Goal: Entertainment & Leisure: Consume media (video, audio)

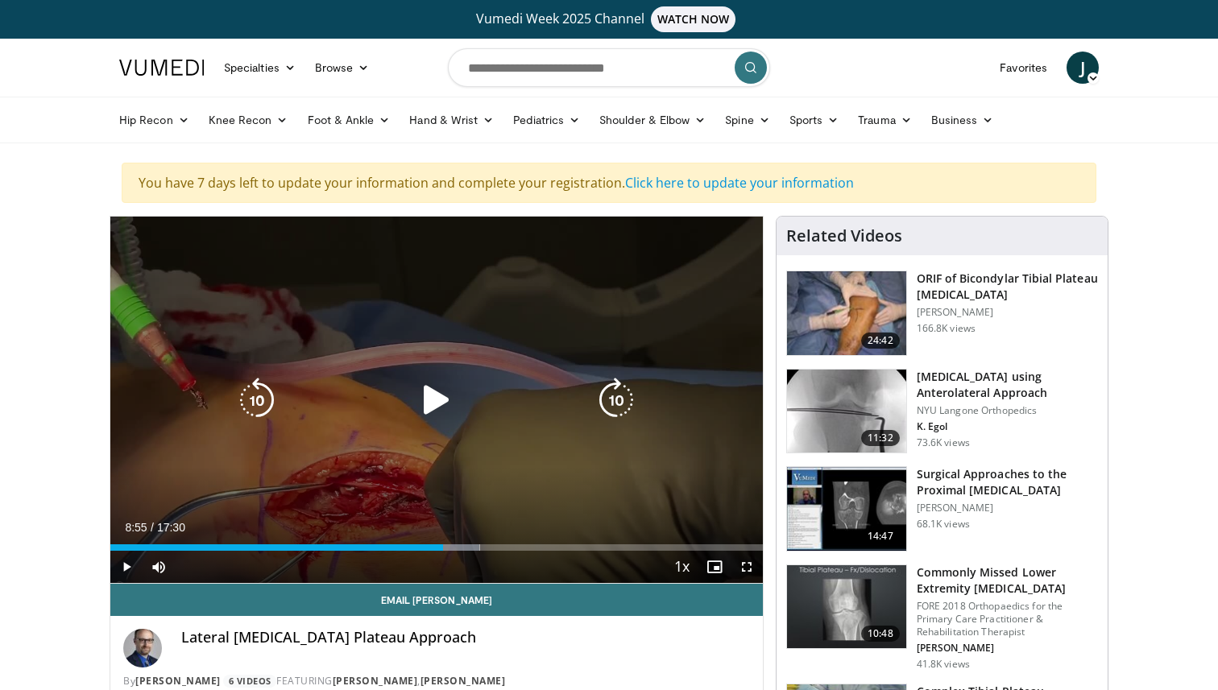
click at [420, 406] on icon "Video Player" at bounding box center [436, 400] width 45 height 45
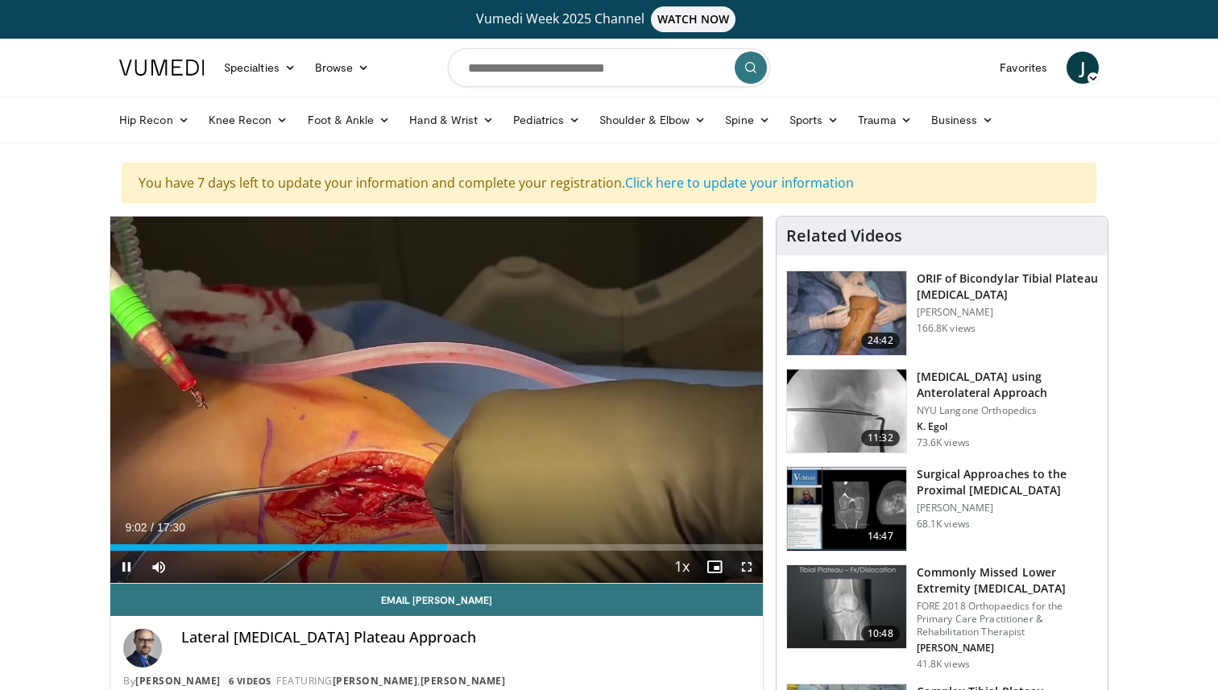
click at [746, 571] on span "Video Player" at bounding box center [747, 567] width 32 height 32
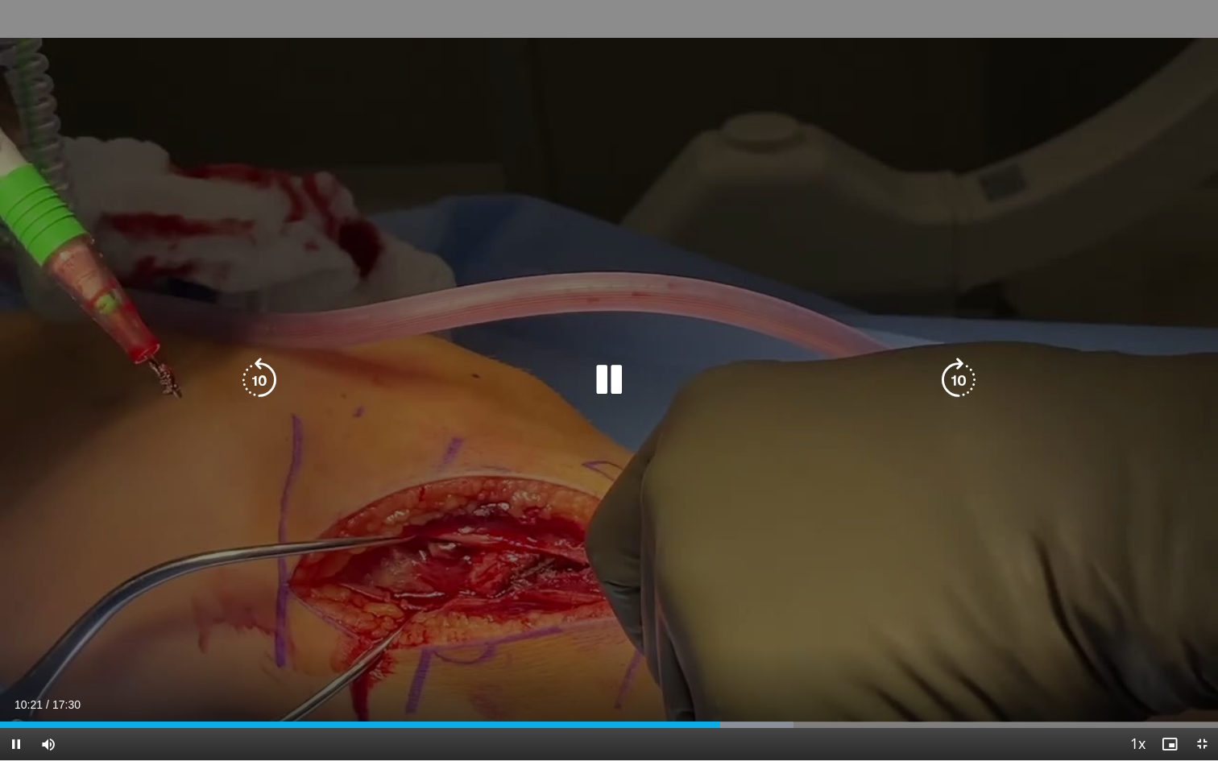
click at [605, 375] on icon "Video Player" at bounding box center [608, 380] width 45 height 45
click at [615, 379] on icon "Video Player" at bounding box center [608, 380] width 45 height 45
click at [260, 368] on icon "Video Player" at bounding box center [259, 380] width 45 height 45
click at [617, 380] on icon "Video Player" at bounding box center [608, 380] width 45 height 45
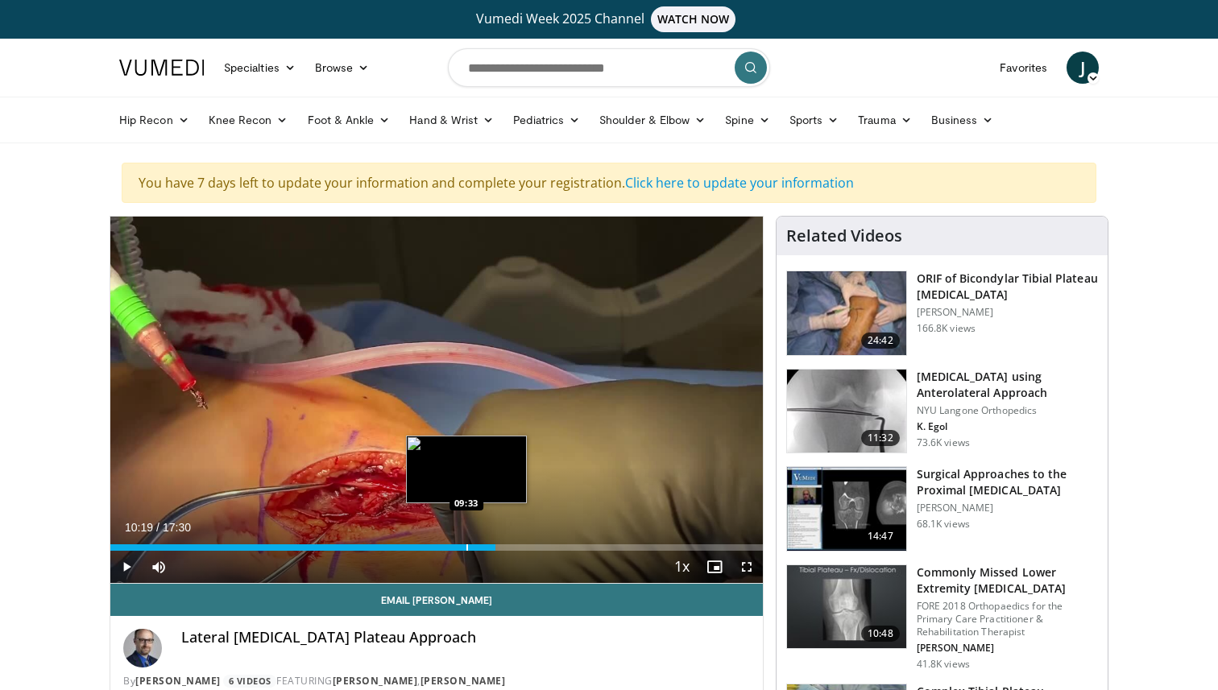
click at [466, 547] on div "Progress Bar" at bounding box center [467, 548] width 2 height 6
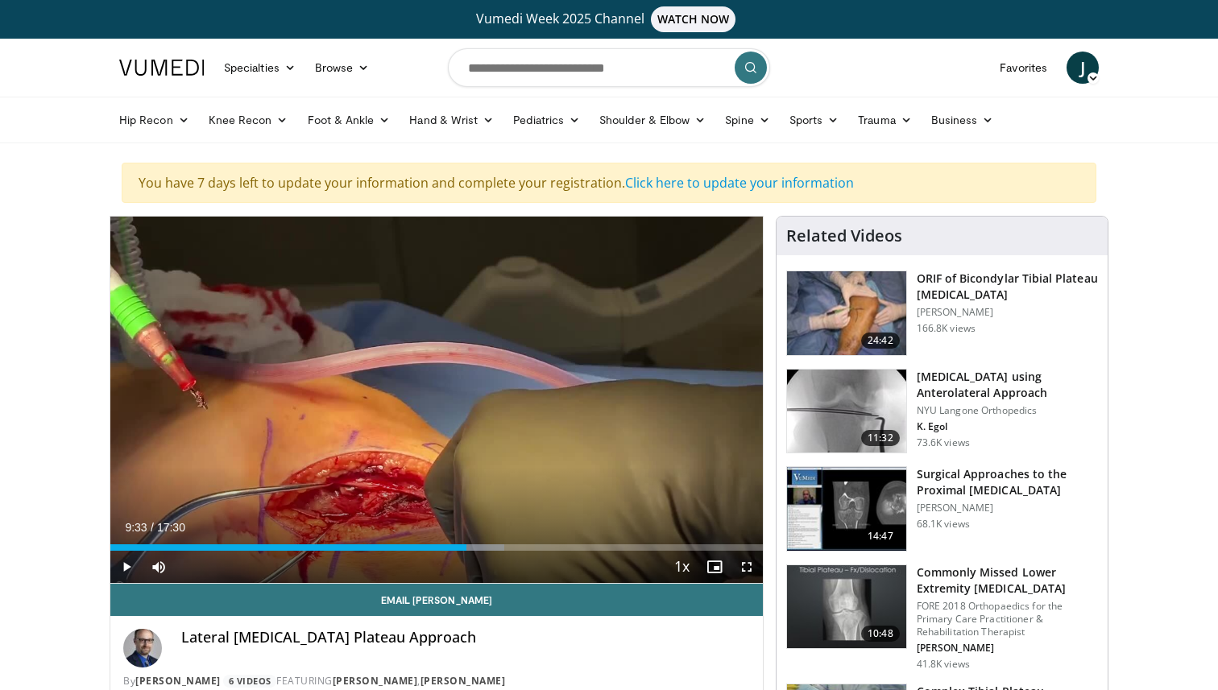
click at [433, 400] on div "10 seconds Tap to unmute" at bounding box center [436, 400] width 652 height 367
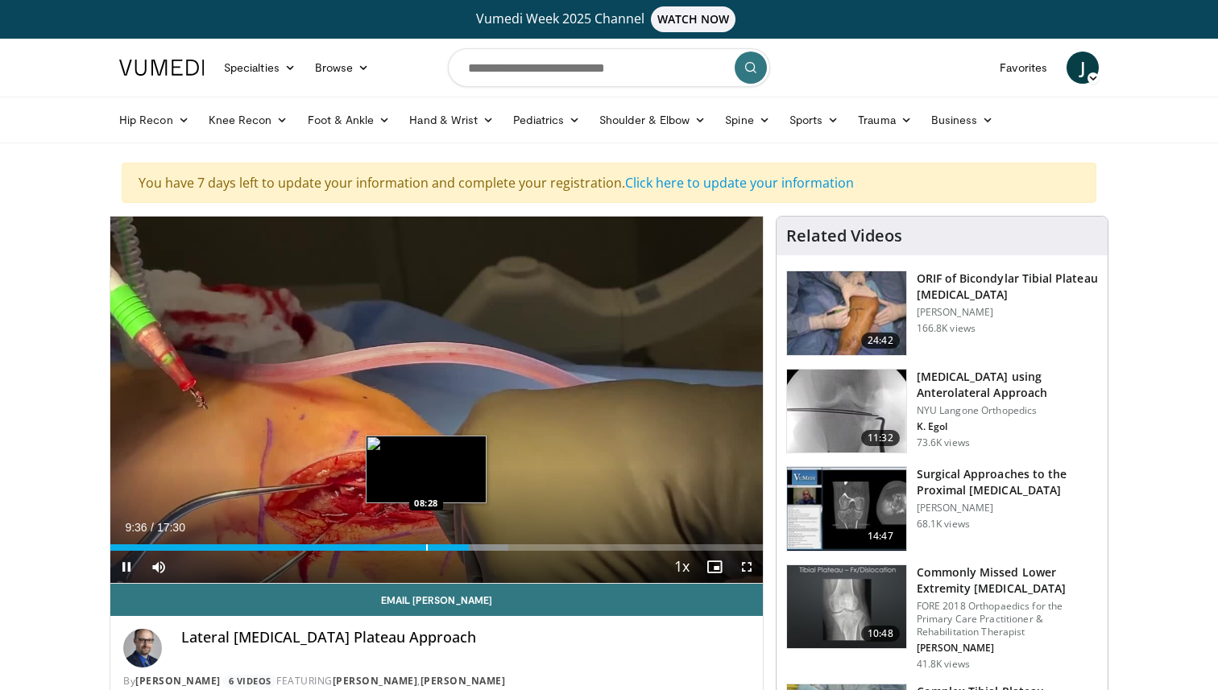
click at [425, 546] on div "09:37" at bounding box center [289, 548] width 358 height 6
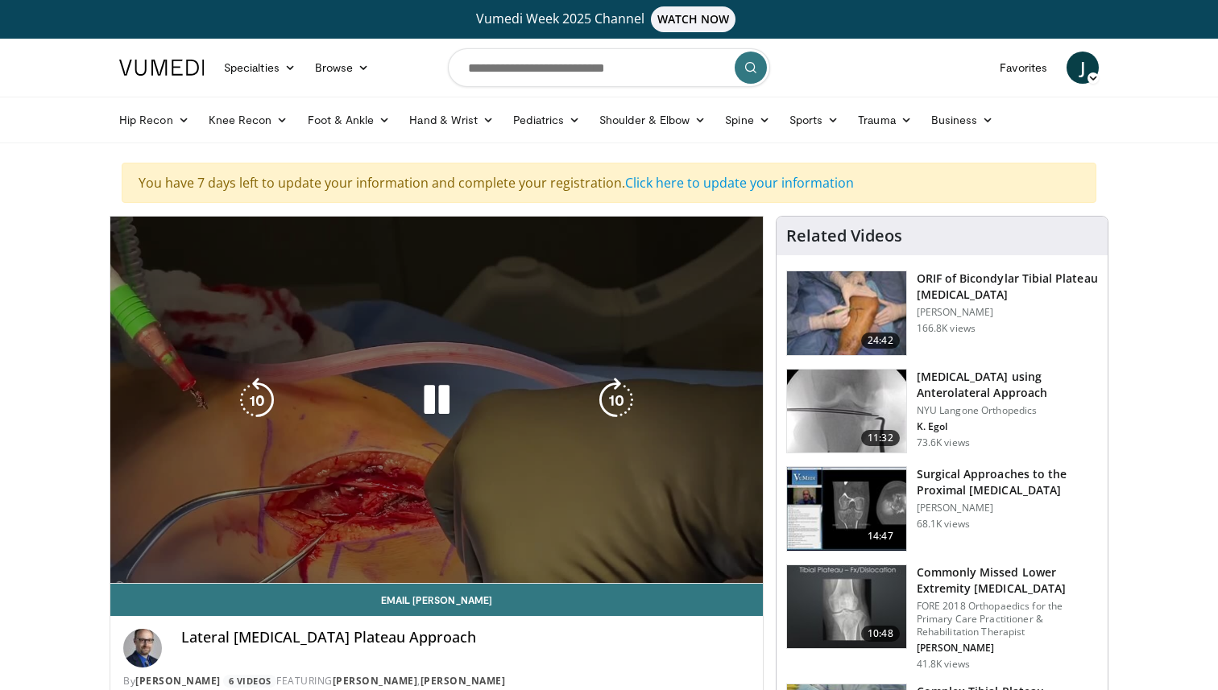
click at [381, 547] on div "10 seconds Tap to unmute" at bounding box center [436, 400] width 652 height 367
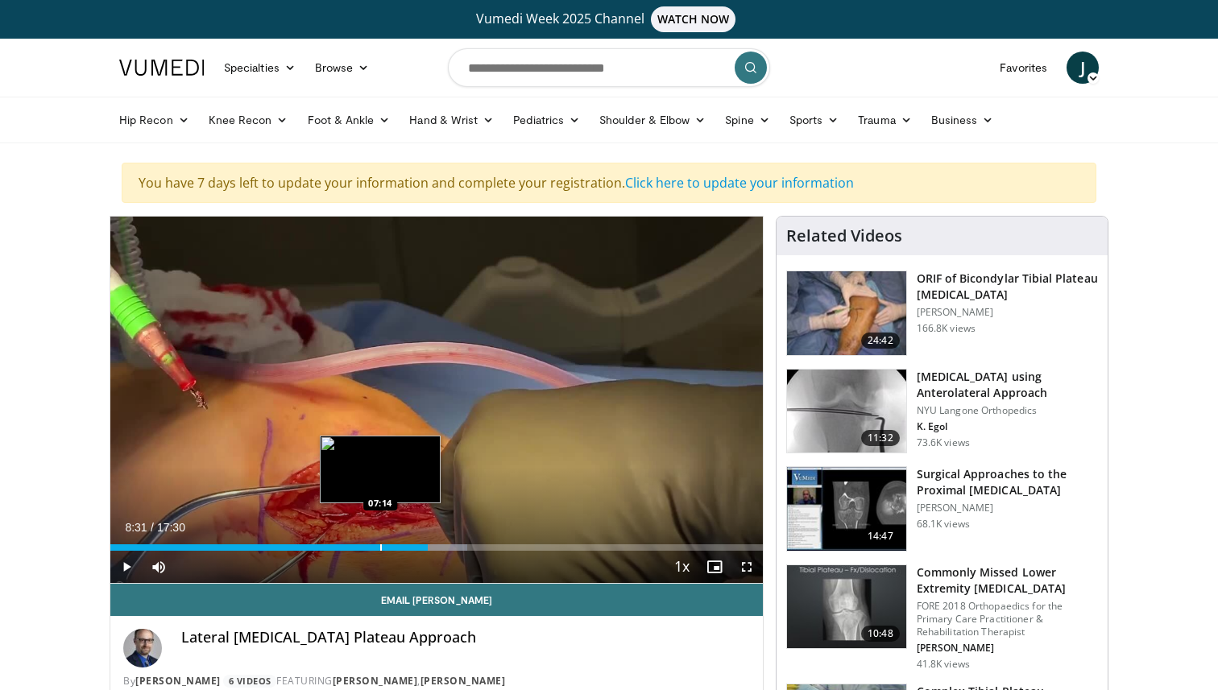
click at [380, 545] on div "Progress Bar" at bounding box center [381, 548] width 2 height 6
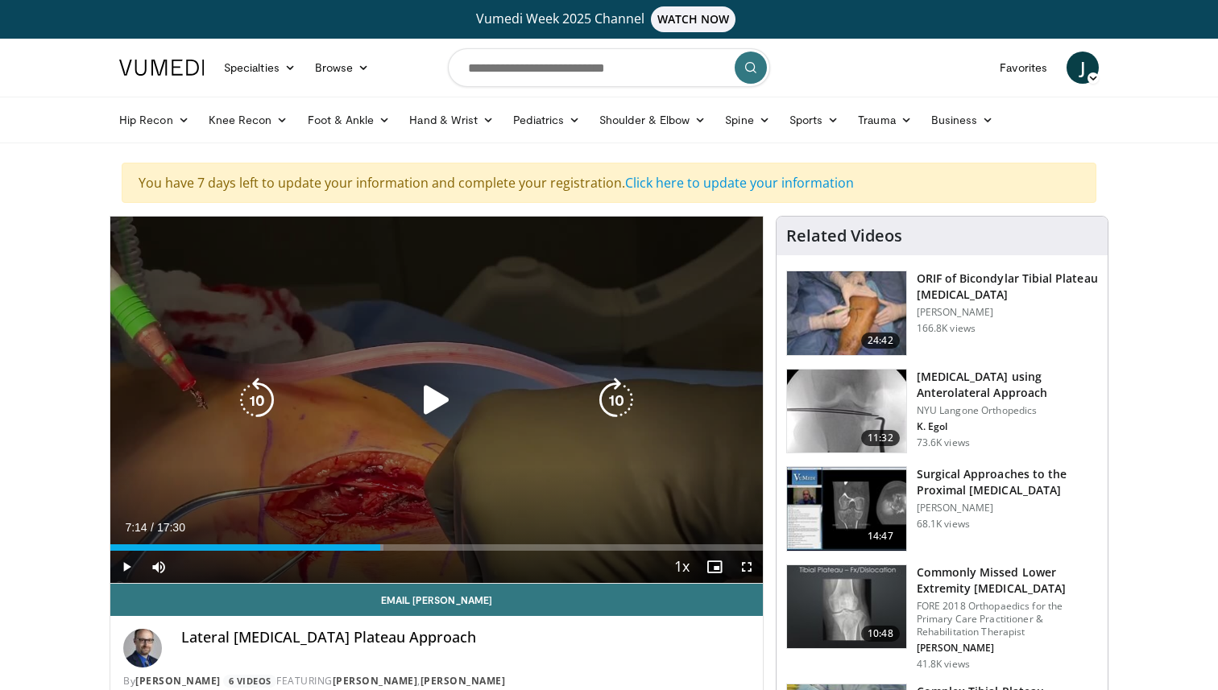
click at [441, 404] on icon "Video Player" at bounding box center [436, 400] width 45 height 45
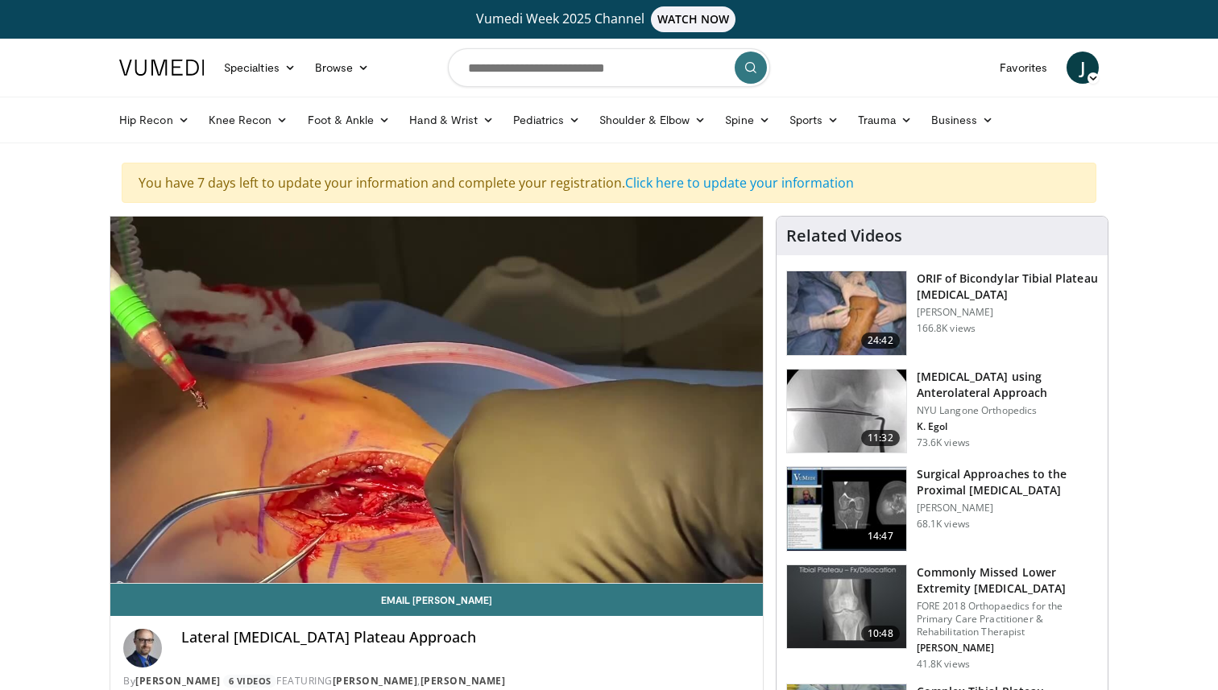
click at [433, 401] on div "10 seconds Tap to unmute" at bounding box center [436, 400] width 652 height 367
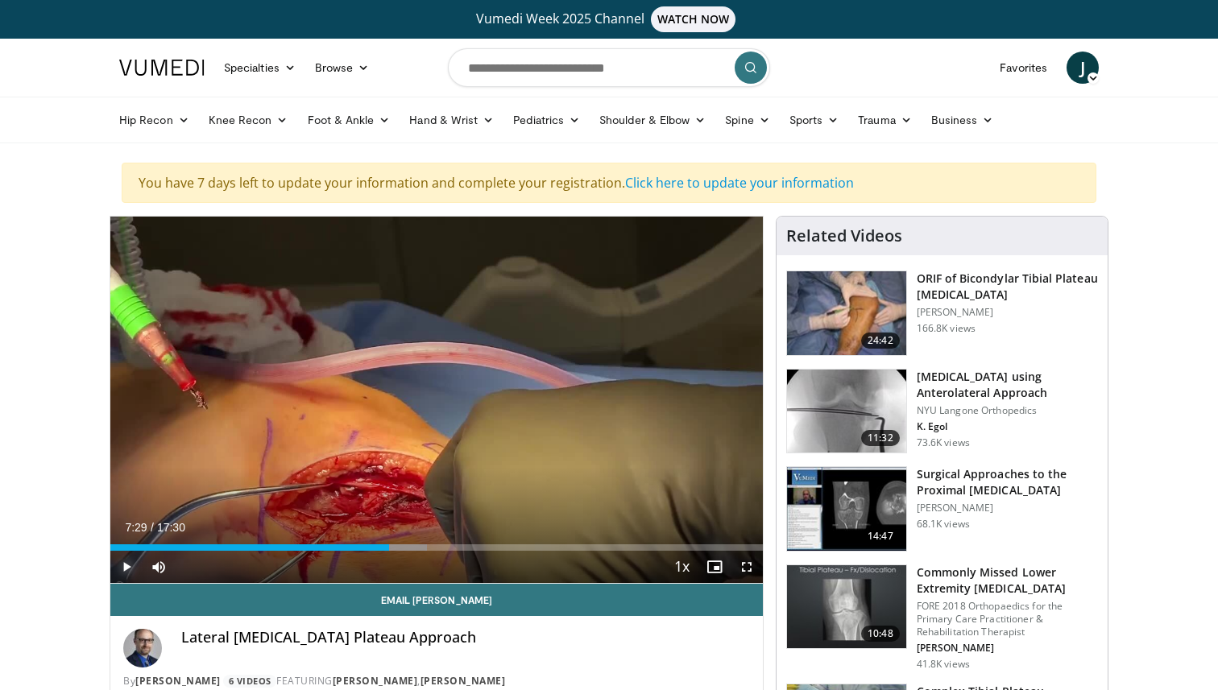
click at [126, 570] on span "Video Player" at bounding box center [126, 567] width 32 height 32
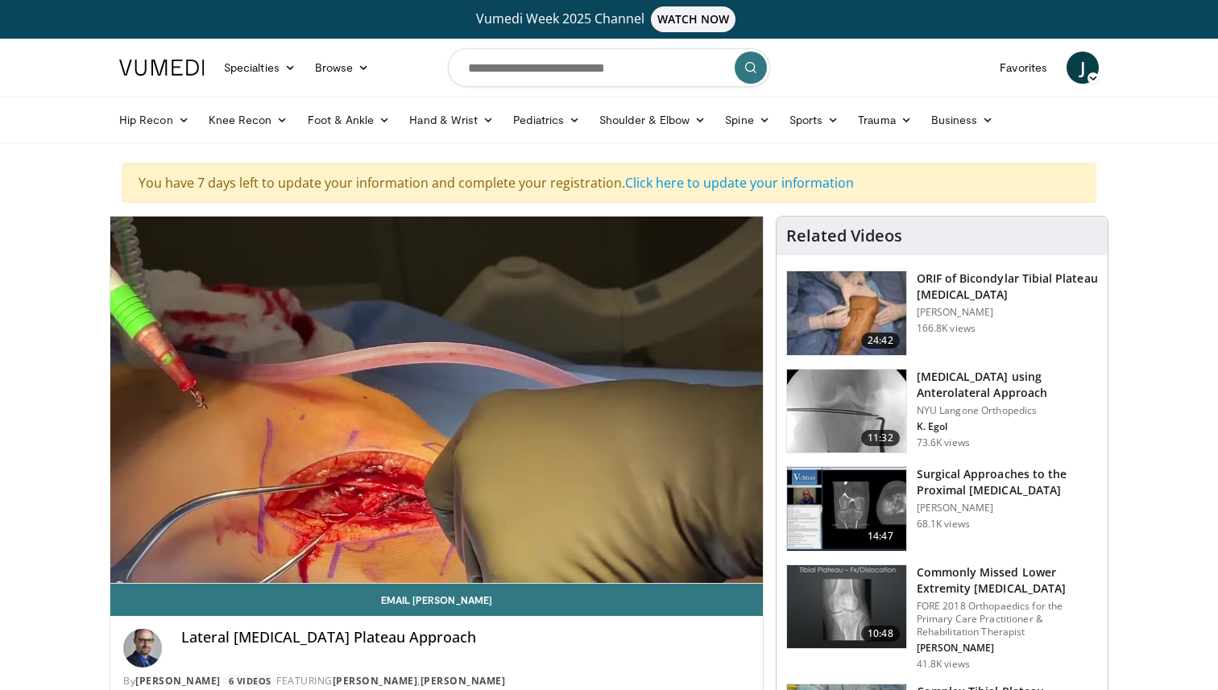
click at [126, 570] on div "10 seconds Tap to unmute" at bounding box center [436, 400] width 652 height 367
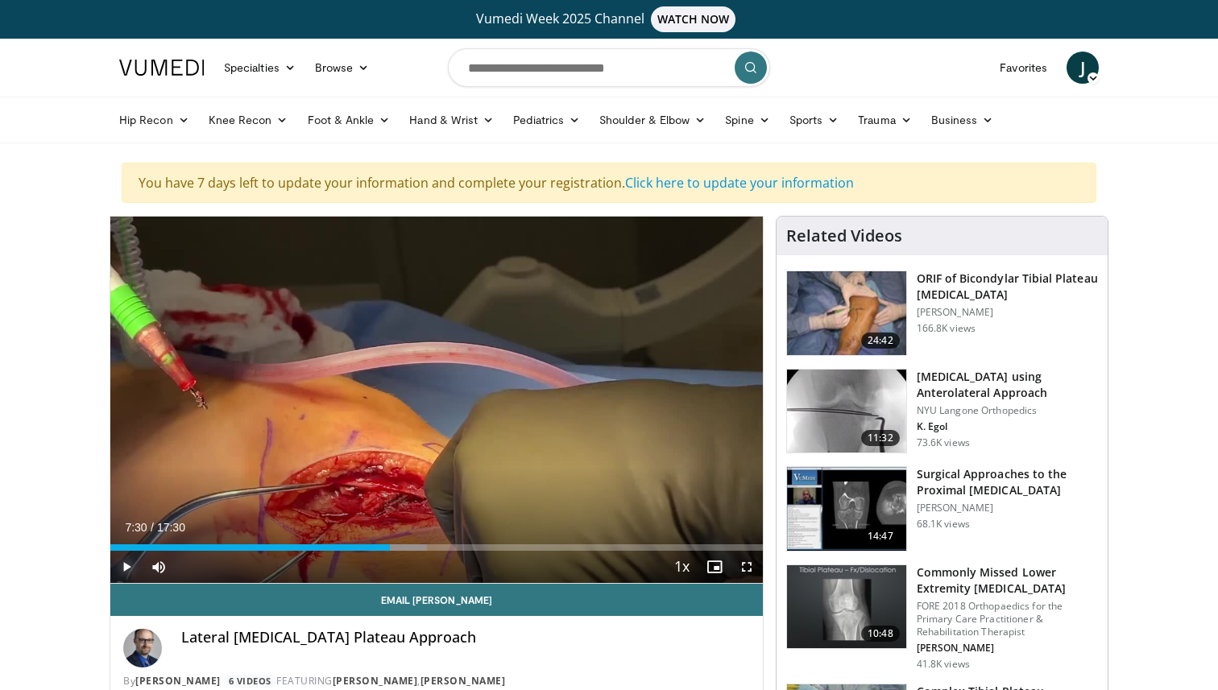
click at [126, 570] on span "Video Player" at bounding box center [126, 567] width 32 height 32
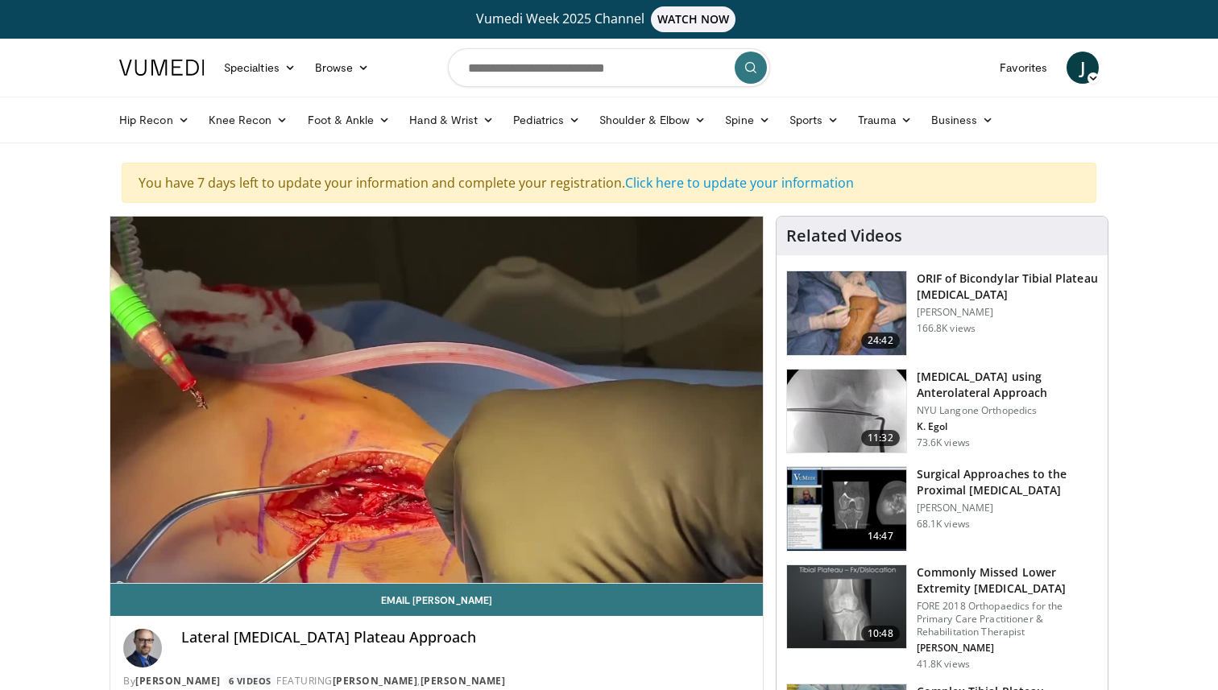
click at [126, 570] on div "10 seconds Tap to unmute" at bounding box center [436, 400] width 652 height 367
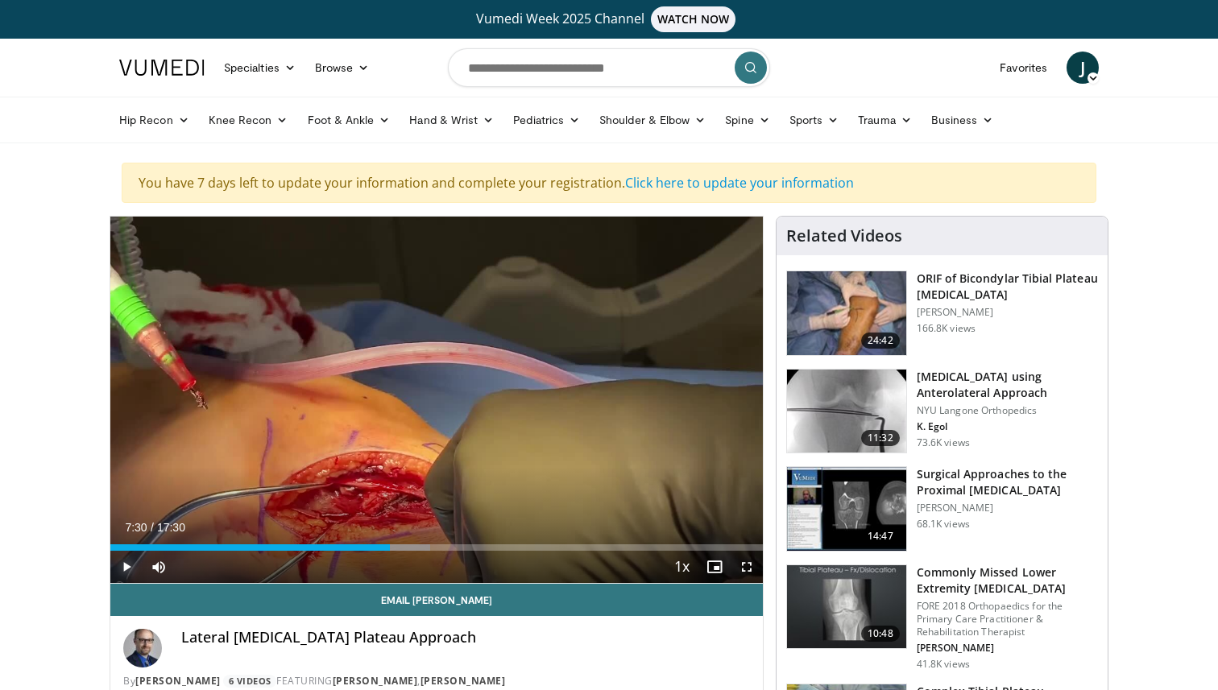
click at [121, 571] on span "Video Player" at bounding box center [126, 567] width 32 height 32
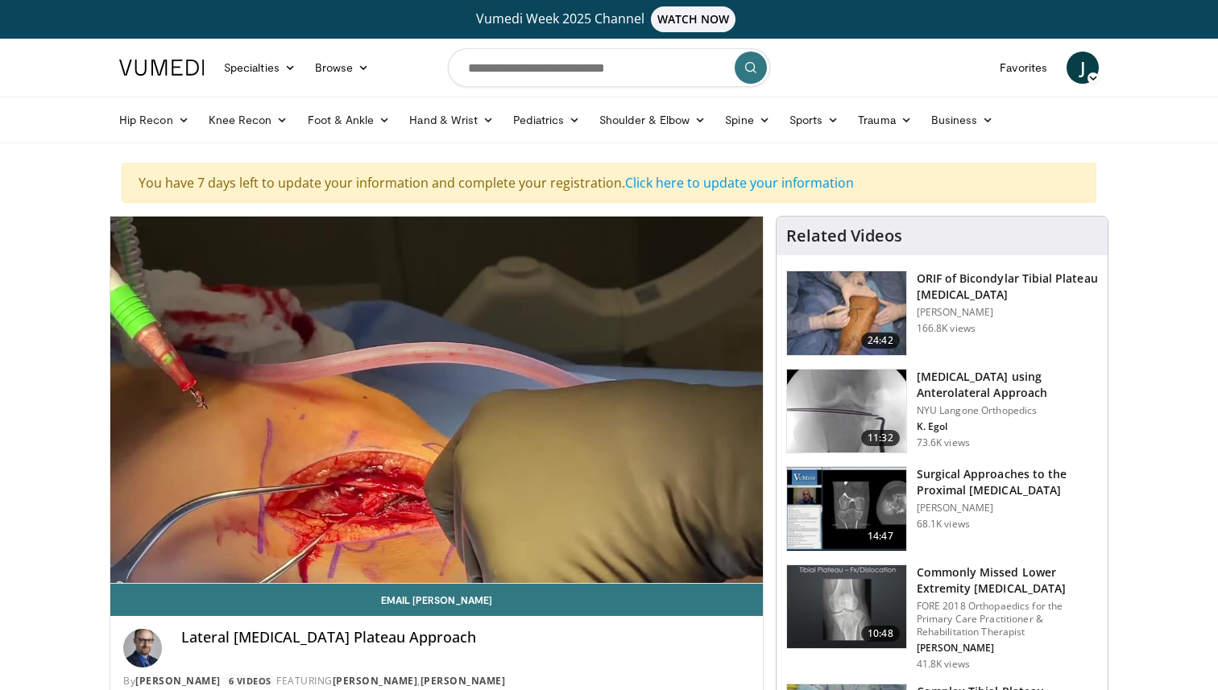
click at [121, 571] on div "10 seconds Tap to unmute" at bounding box center [436, 400] width 652 height 367
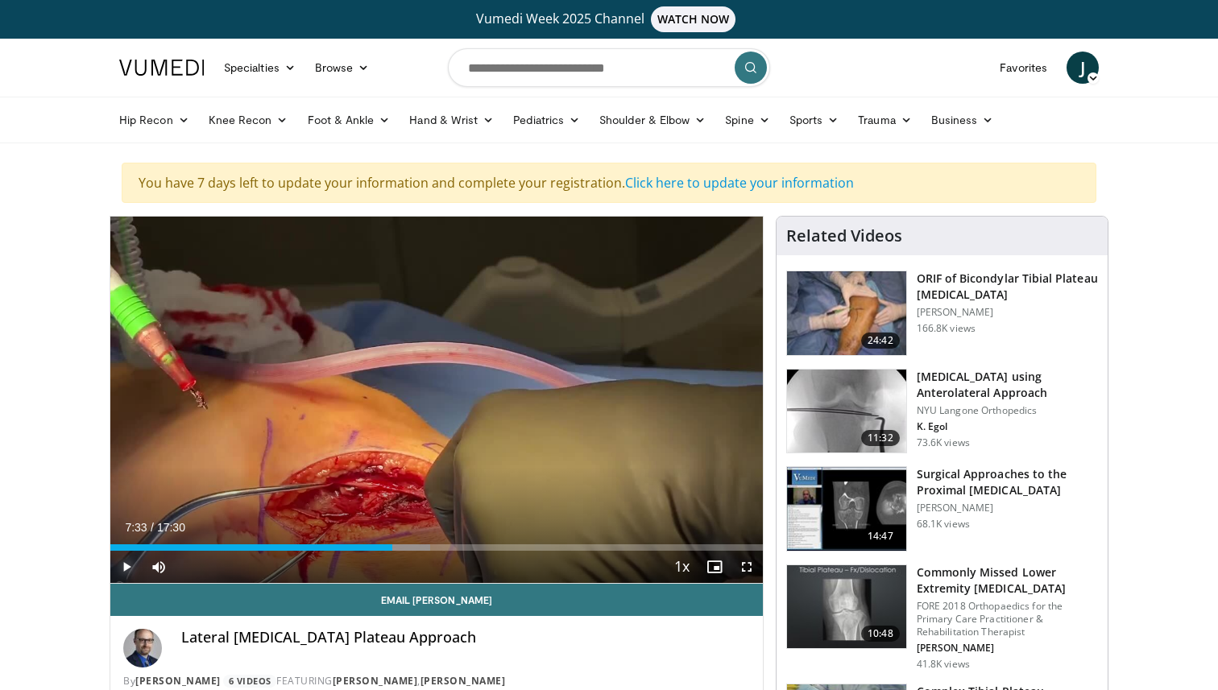
click at [121, 571] on span "Video Player" at bounding box center [126, 567] width 32 height 32
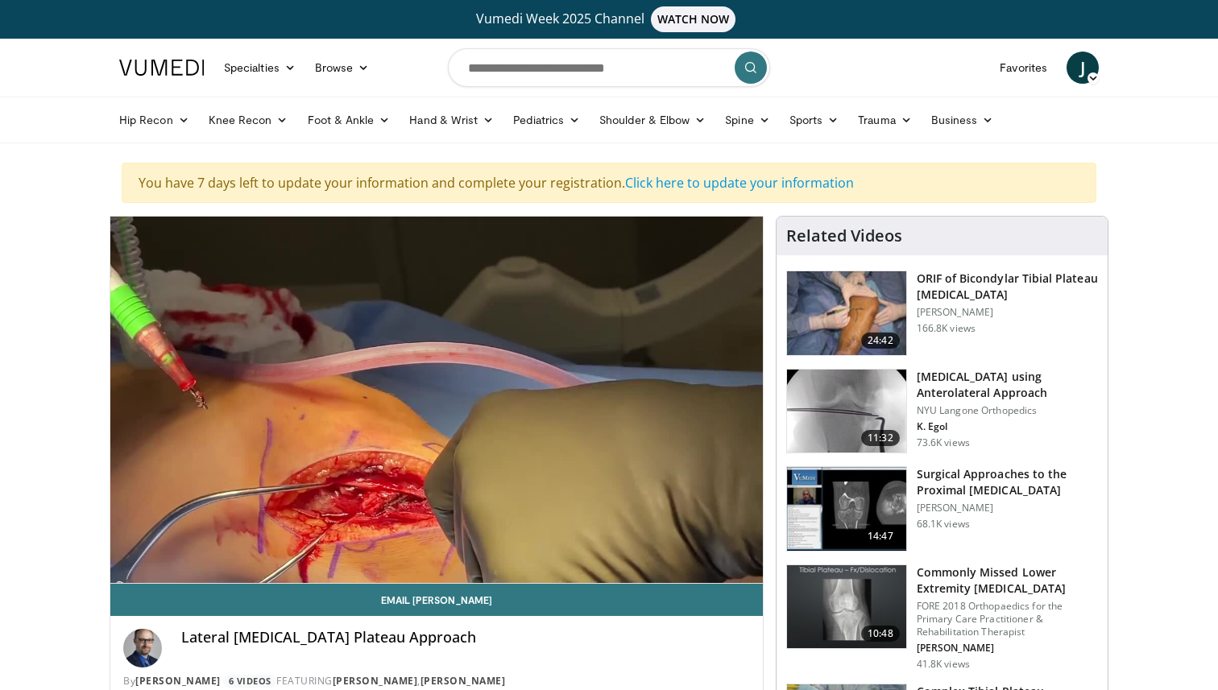
click at [121, 571] on div "10 seconds Tap to unmute" at bounding box center [436, 400] width 652 height 367
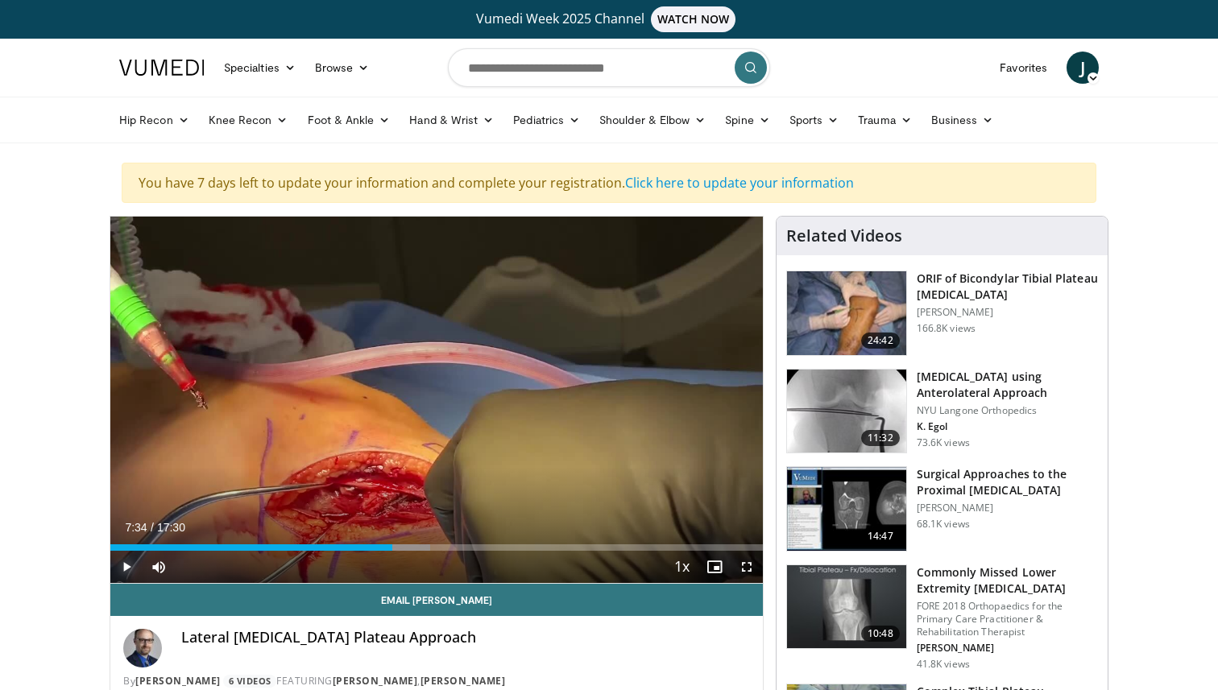
click at [121, 571] on span "Video Player" at bounding box center [126, 567] width 32 height 32
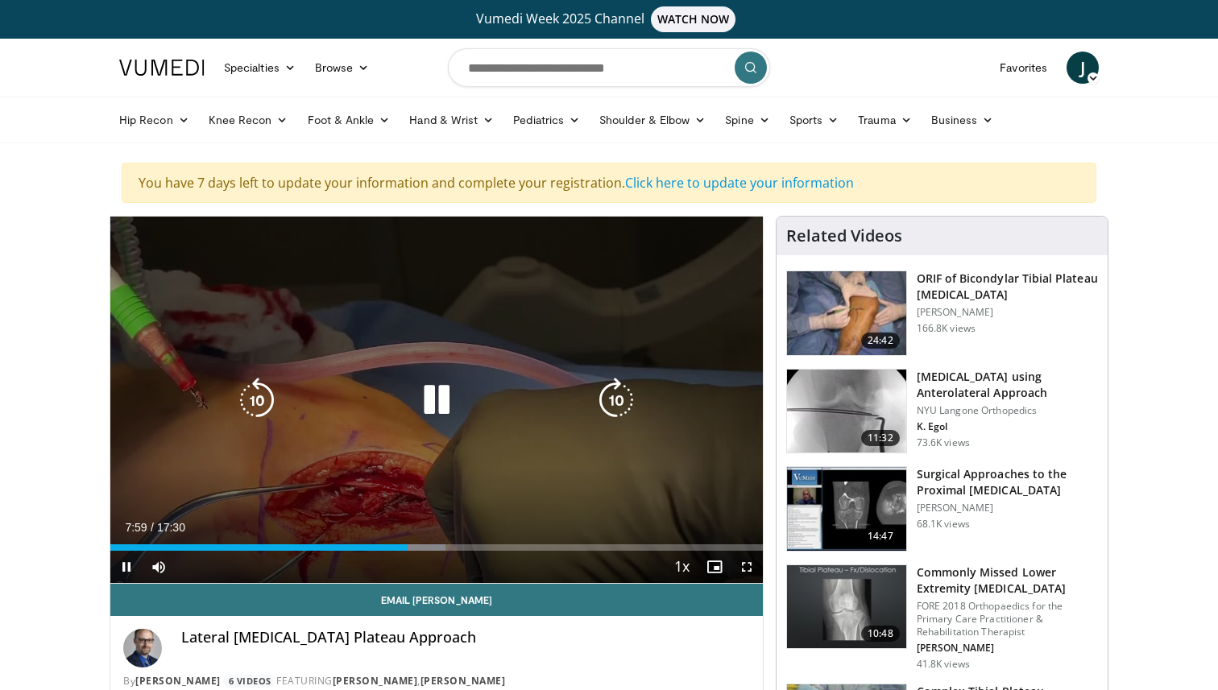
click at [257, 409] on icon "Video Player" at bounding box center [256, 400] width 45 height 45
click at [429, 391] on icon "Video Player" at bounding box center [436, 400] width 45 height 45
click at [428, 400] on icon "Video Player" at bounding box center [436, 400] width 45 height 45
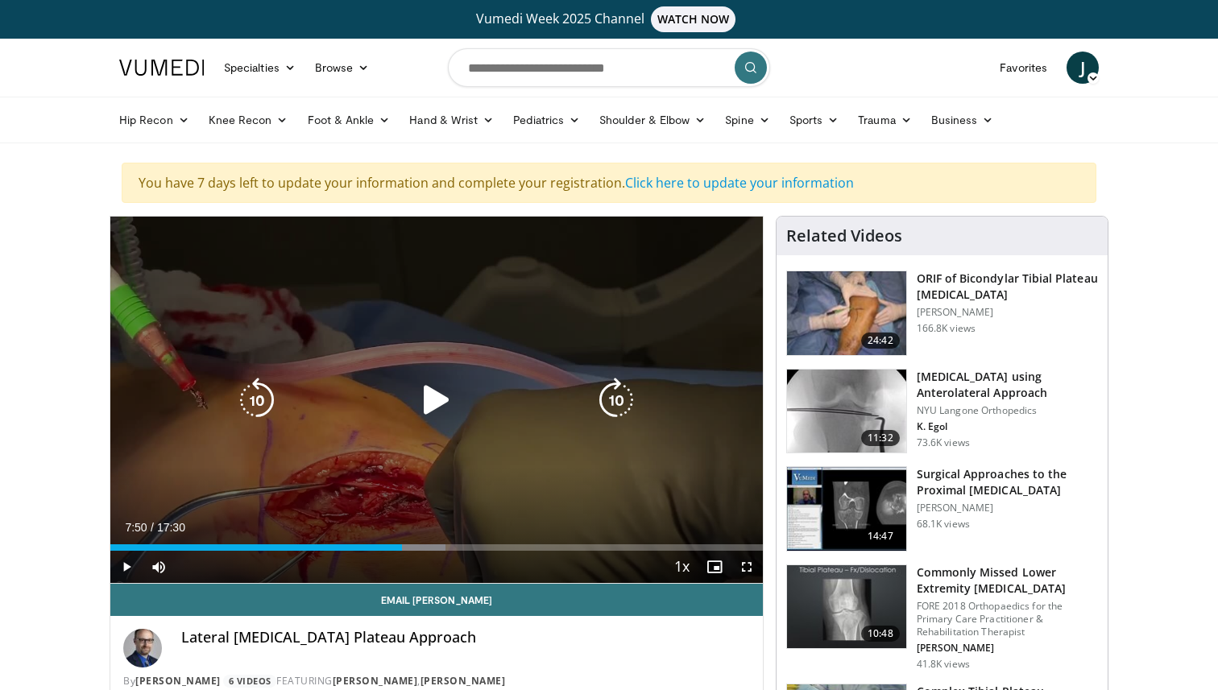
click at [435, 406] on icon "Video Player" at bounding box center [436, 400] width 45 height 45
click at [255, 406] on icon "Video Player" at bounding box center [256, 400] width 45 height 45
click at [445, 401] on icon "Video Player" at bounding box center [436, 400] width 45 height 45
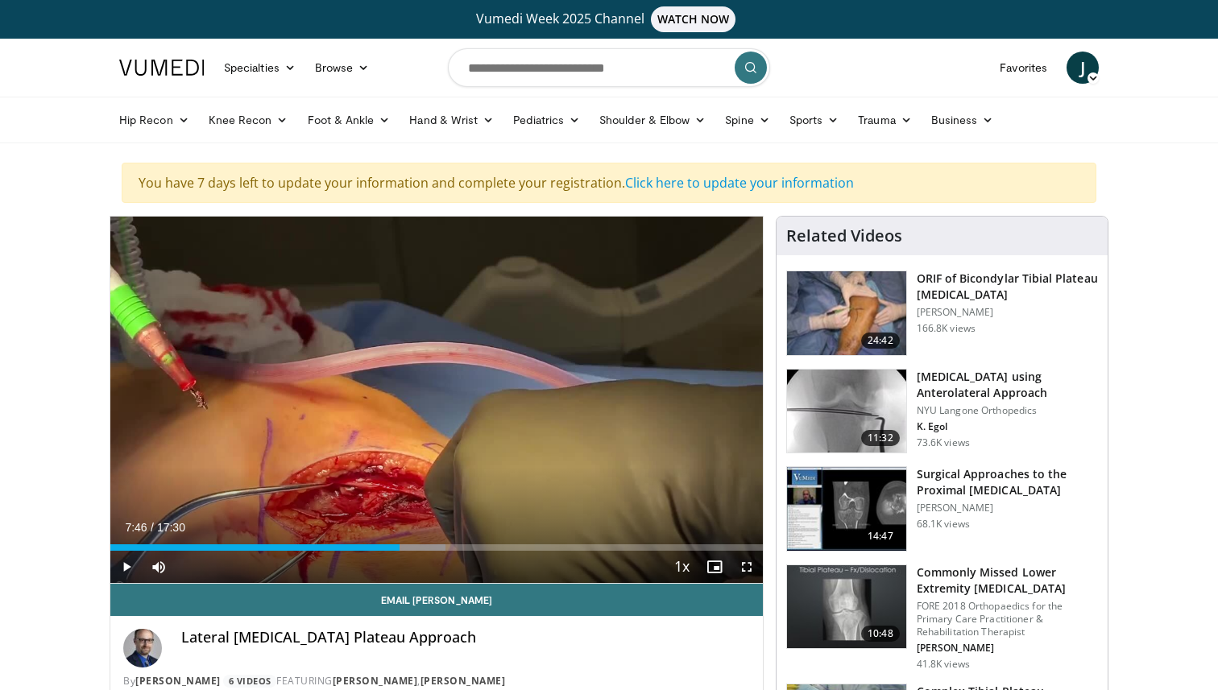
click at [445, 401] on div "10 seconds Tap to unmute" at bounding box center [436, 400] width 652 height 367
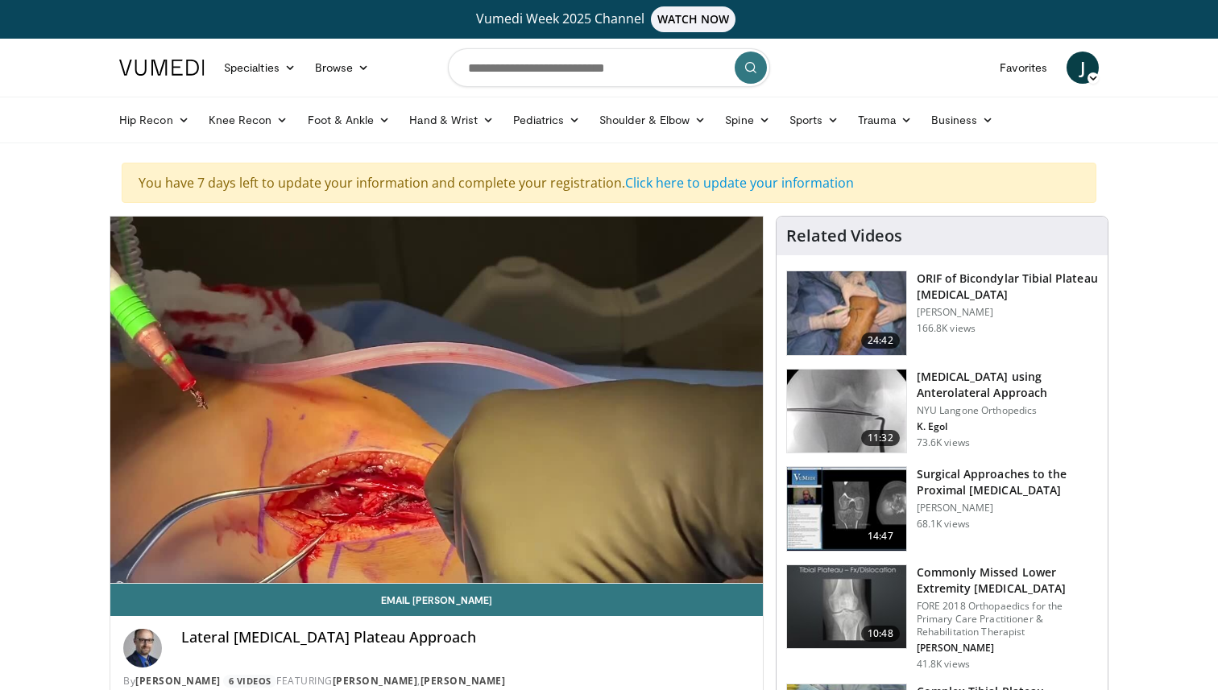
click at [445, 401] on div "10 seconds Tap to unmute" at bounding box center [436, 400] width 652 height 367
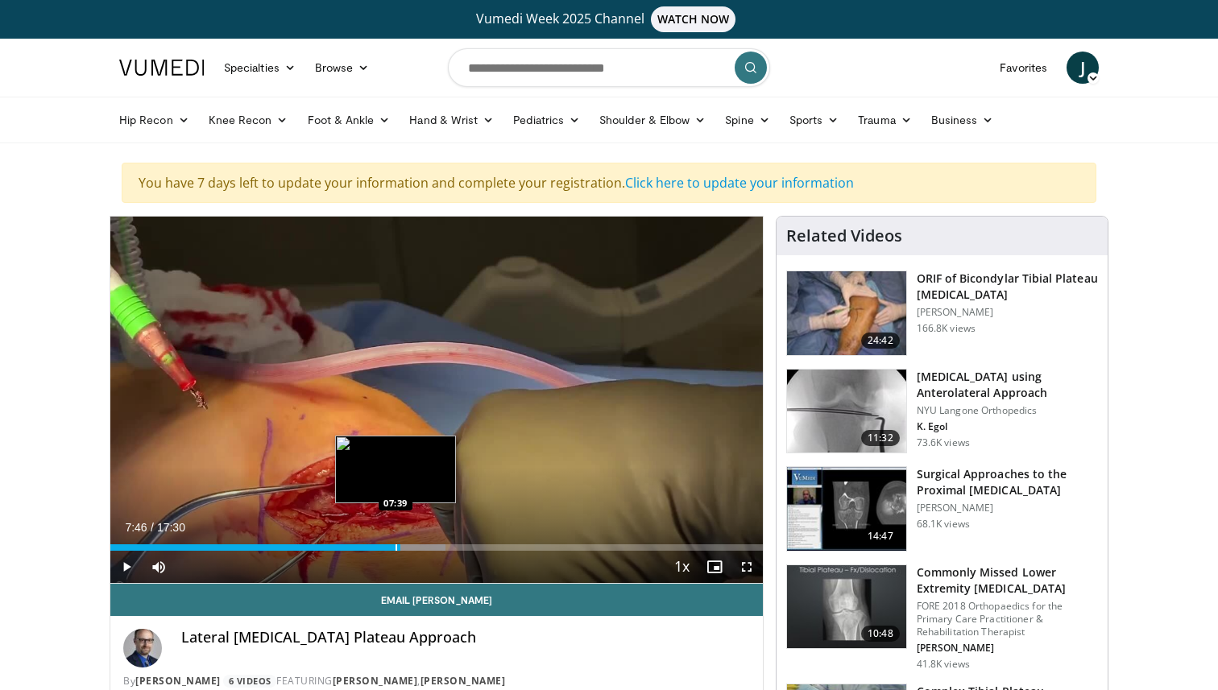
click at [396, 549] on div "Progress Bar" at bounding box center [397, 548] width 2 height 6
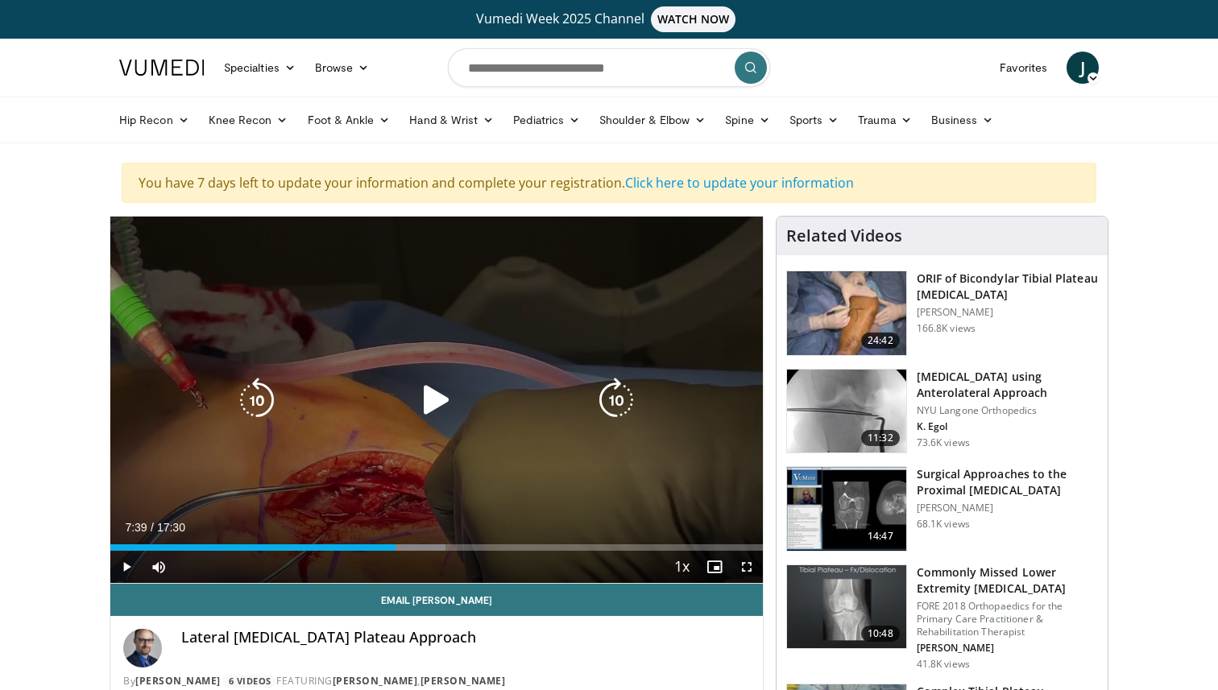
click at [425, 382] on icon "Video Player" at bounding box center [436, 400] width 45 height 45
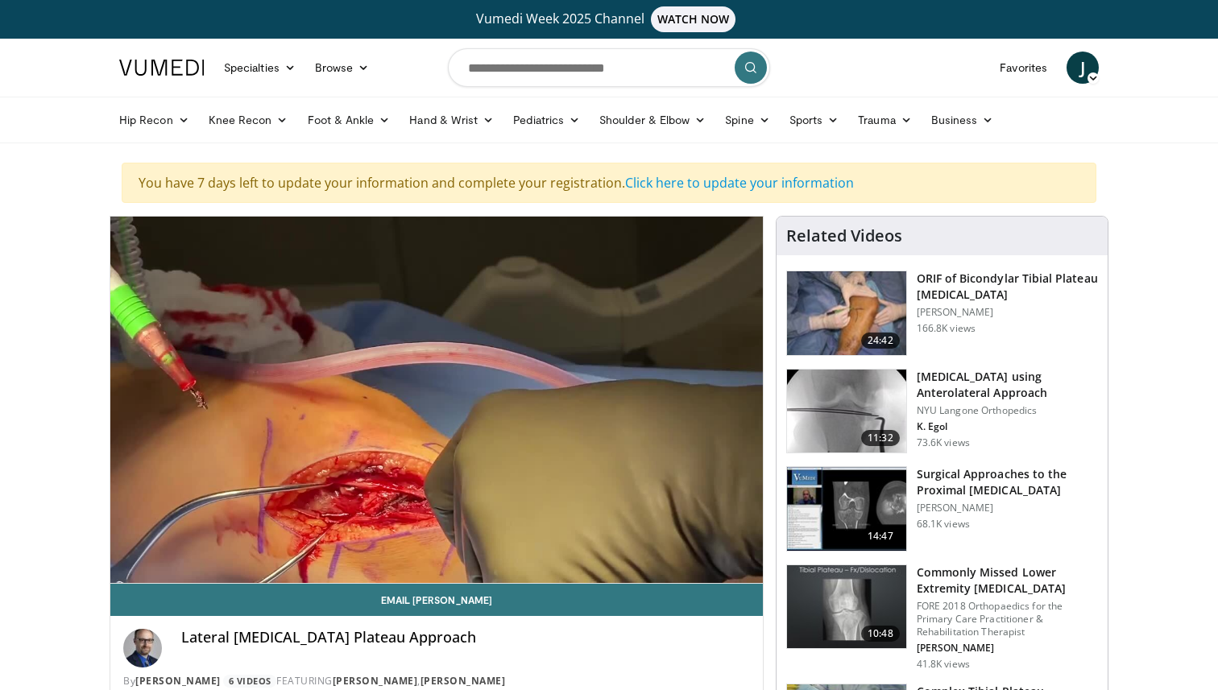
click at [425, 382] on div "10 seconds Tap to unmute" at bounding box center [436, 400] width 652 height 367
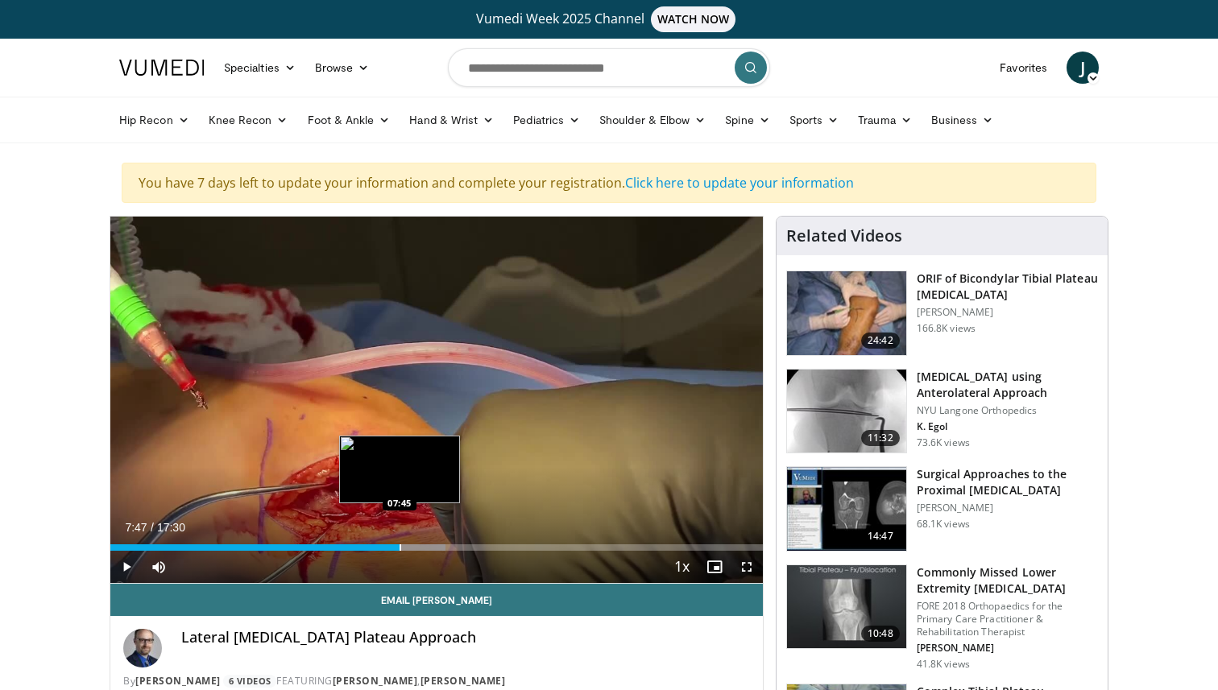
click at [400, 548] on div "Progress Bar" at bounding box center [401, 548] width 2 height 6
click at [396, 544] on div "Loaded : 51.43% 07:49 07:39" at bounding box center [436, 543] width 652 height 15
click at [397, 545] on div "Progress Bar" at bounding box center [398, 548] width 2 height 6
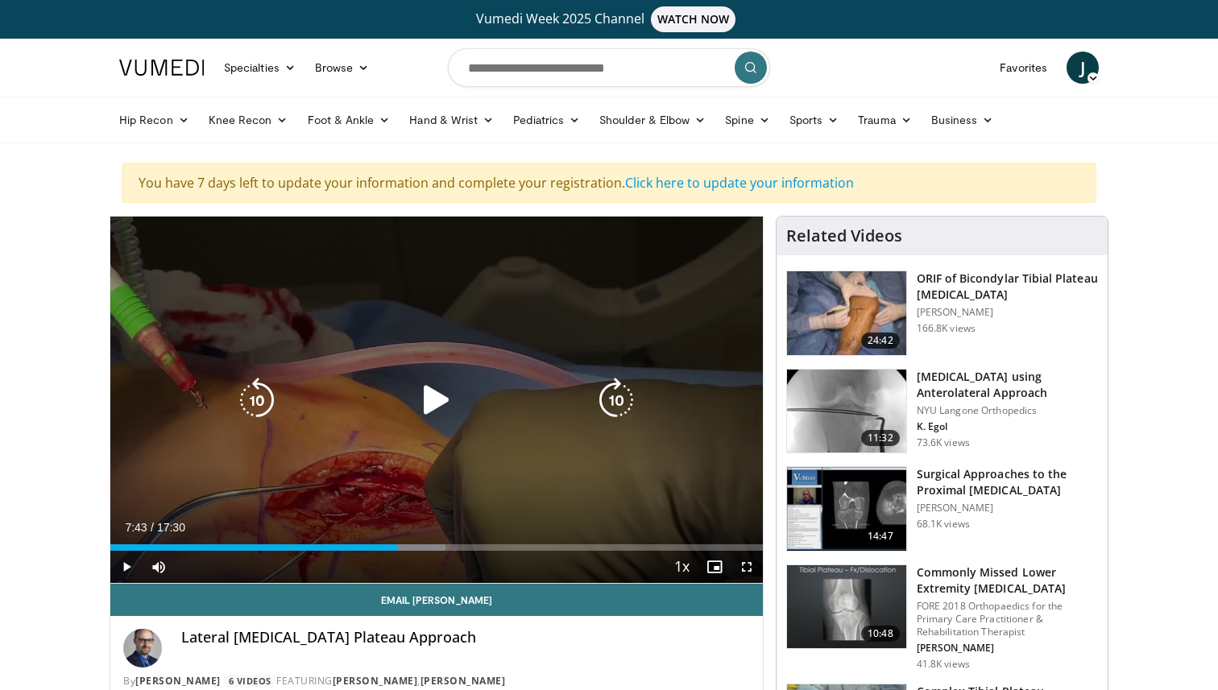
click at [392, 482] on div "10 seconds Tap to unmute" at bounding box center [436, 400] width 652 height 367
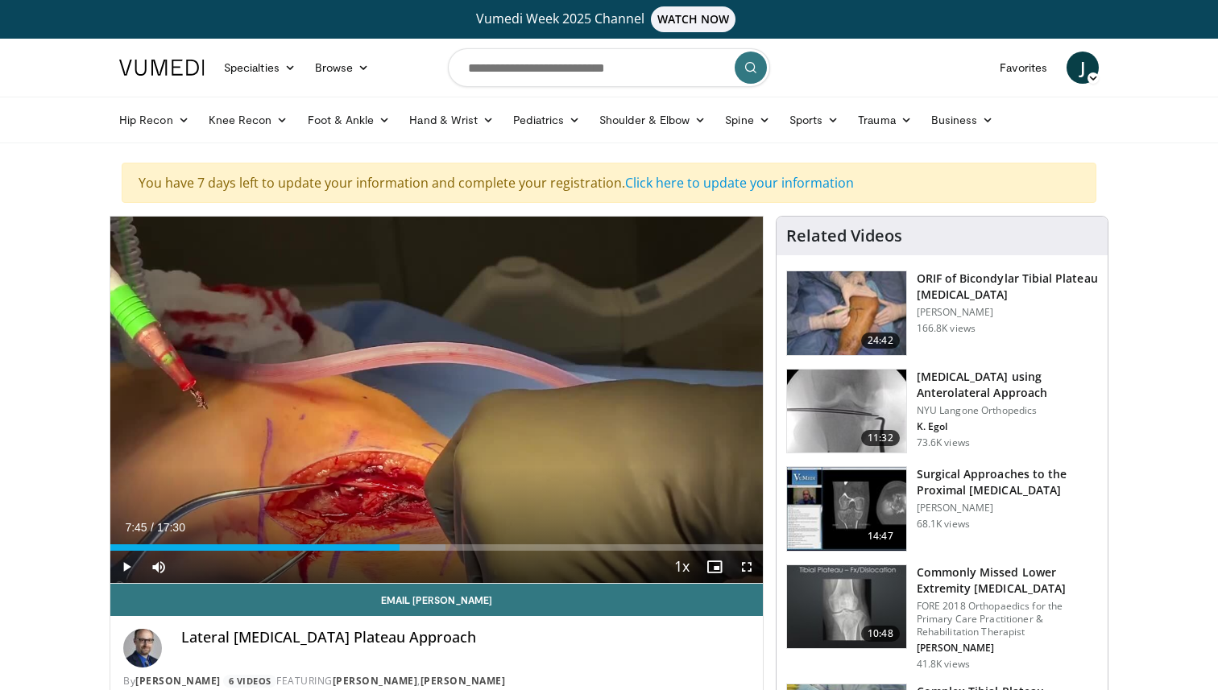
click at [392, 482] on div "10 seconds Tap to unmute" at bounding box center [436, 400] width 652 height 367
click at [746, 569] on span "Video Player" at bounding box center [747, 567] width 32 height 32
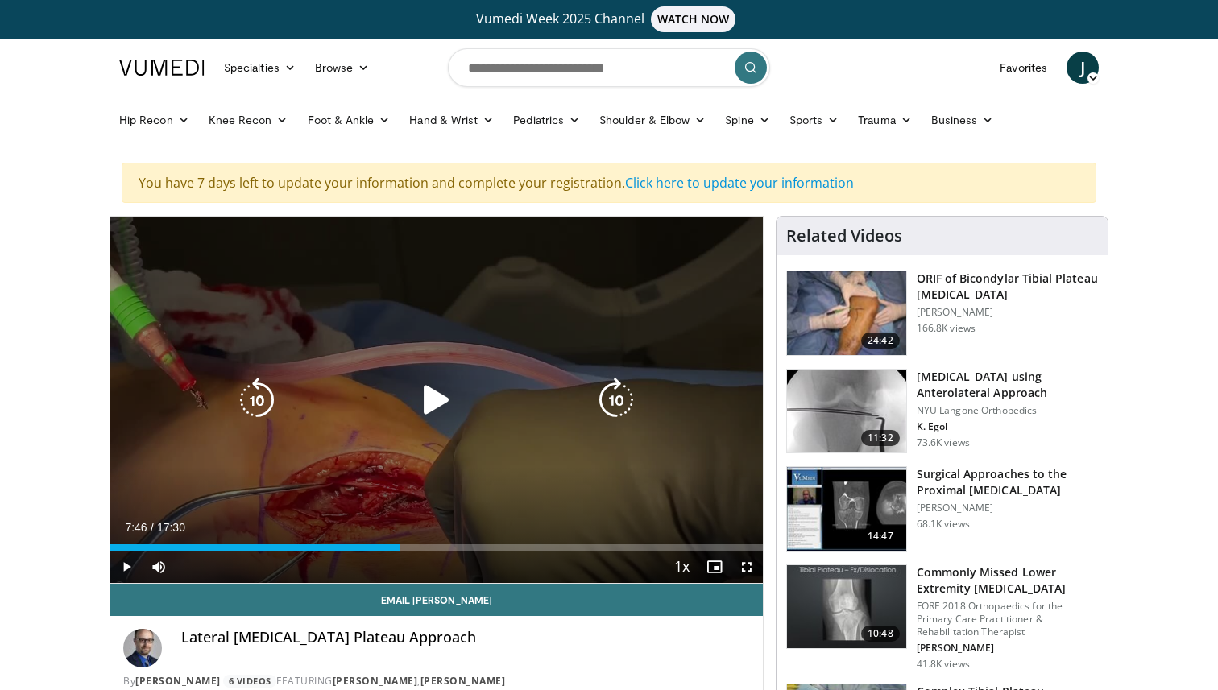
click at [435, 396] on icon "Video Player" at bounding box center [436, 400] width 45 height 45
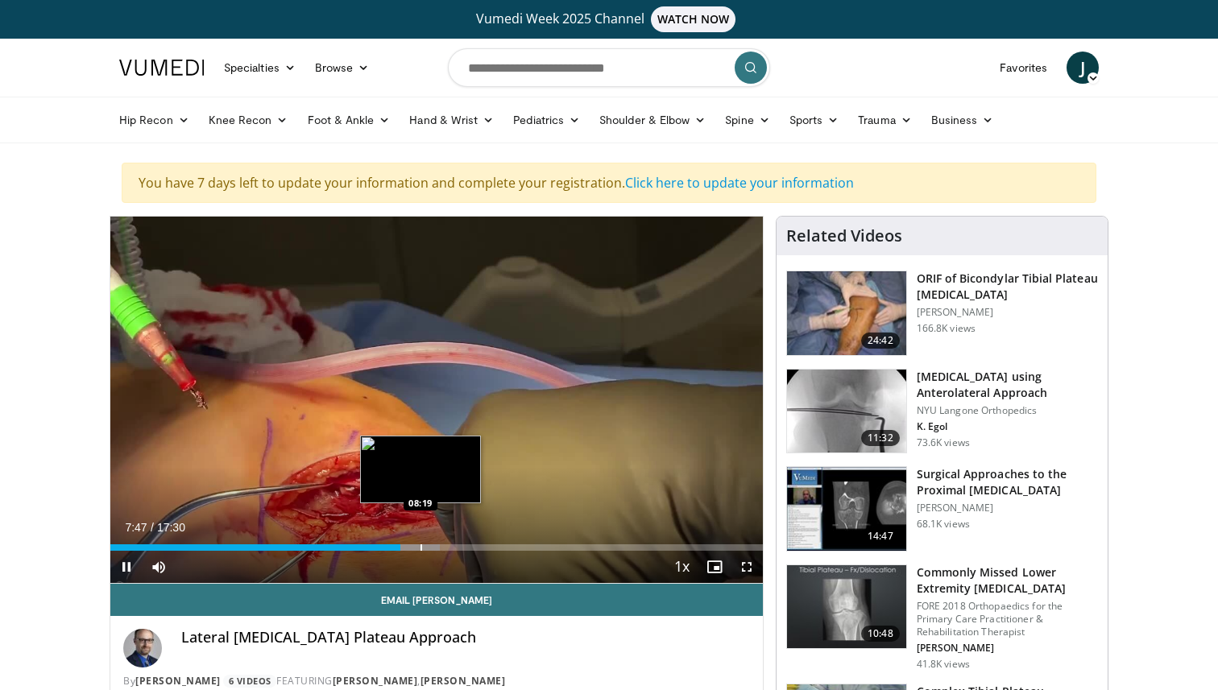
click at [420, 546] on div "Progress Bar" at bounding box center [421, 548] width 2 height 6
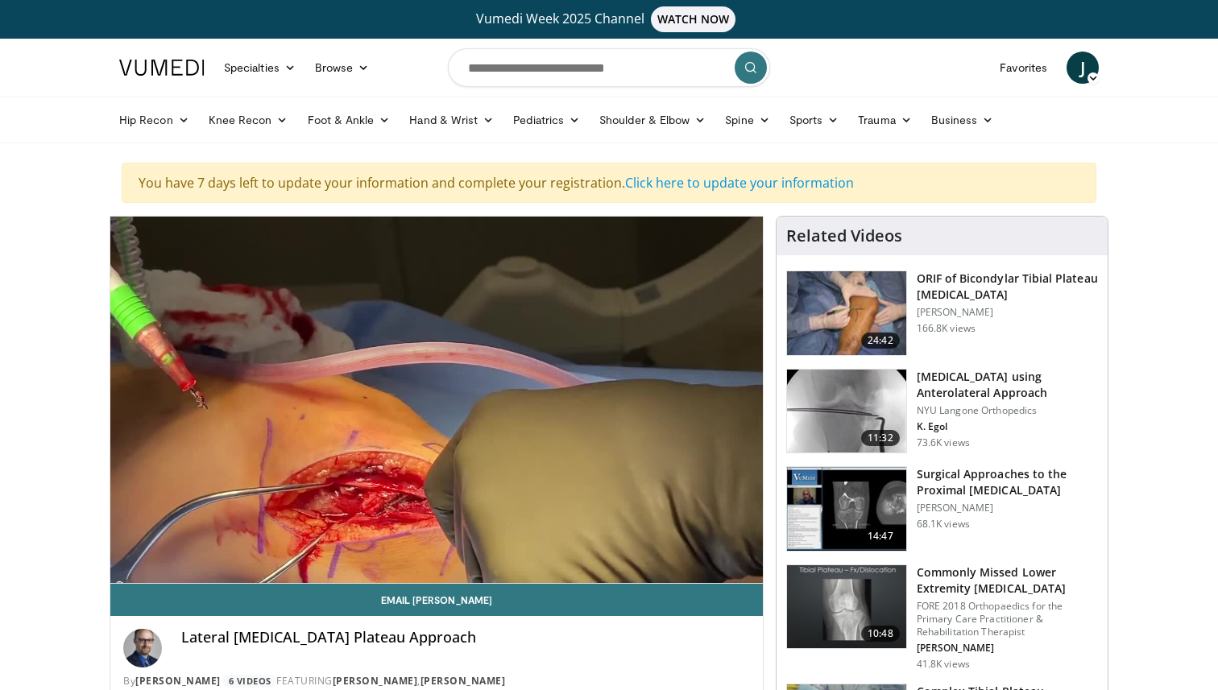
click at [433, 549] on div "10 seconds Tap to unmute" at bounding box center [436, 400] width 652 height 367
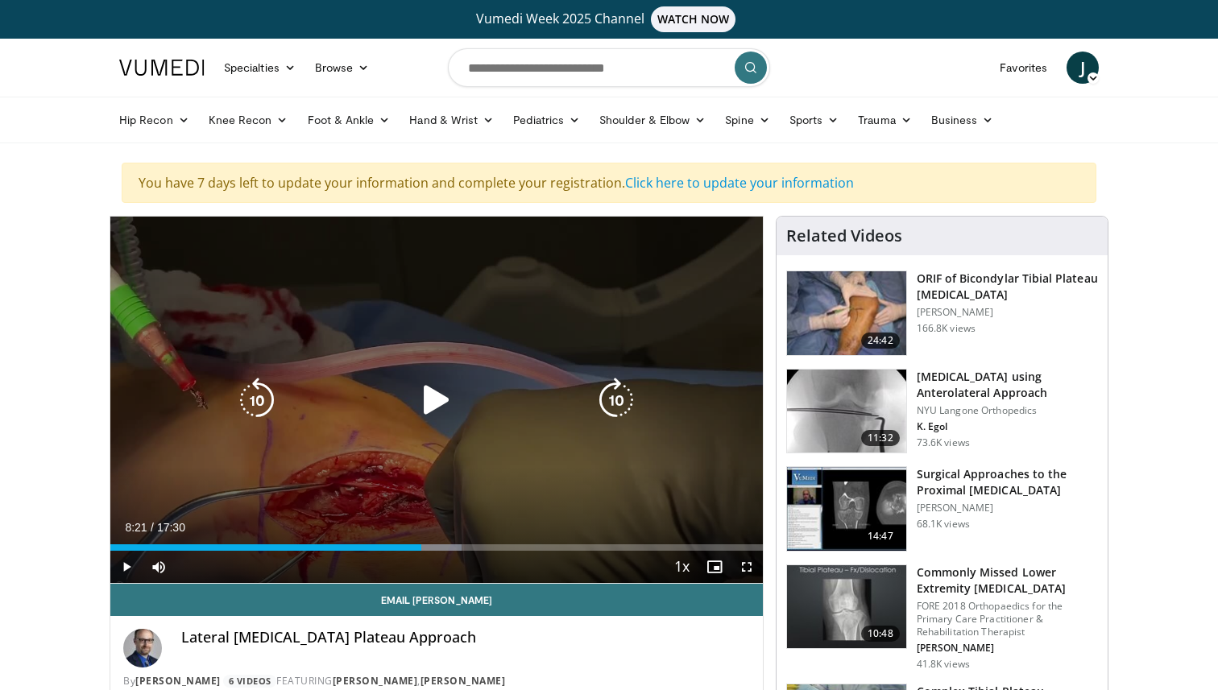
click at [353, 325] on div "10 seconds Tap to unmute" at bounding box center [436, 400] width 652 height 367
click at [620, 389] on icon "Video Player" at bounding box center [616, 400] width 45 height 45
click at [636, 404] on icon "Video Player" at bounding box center [616, 400] width 45 height 45
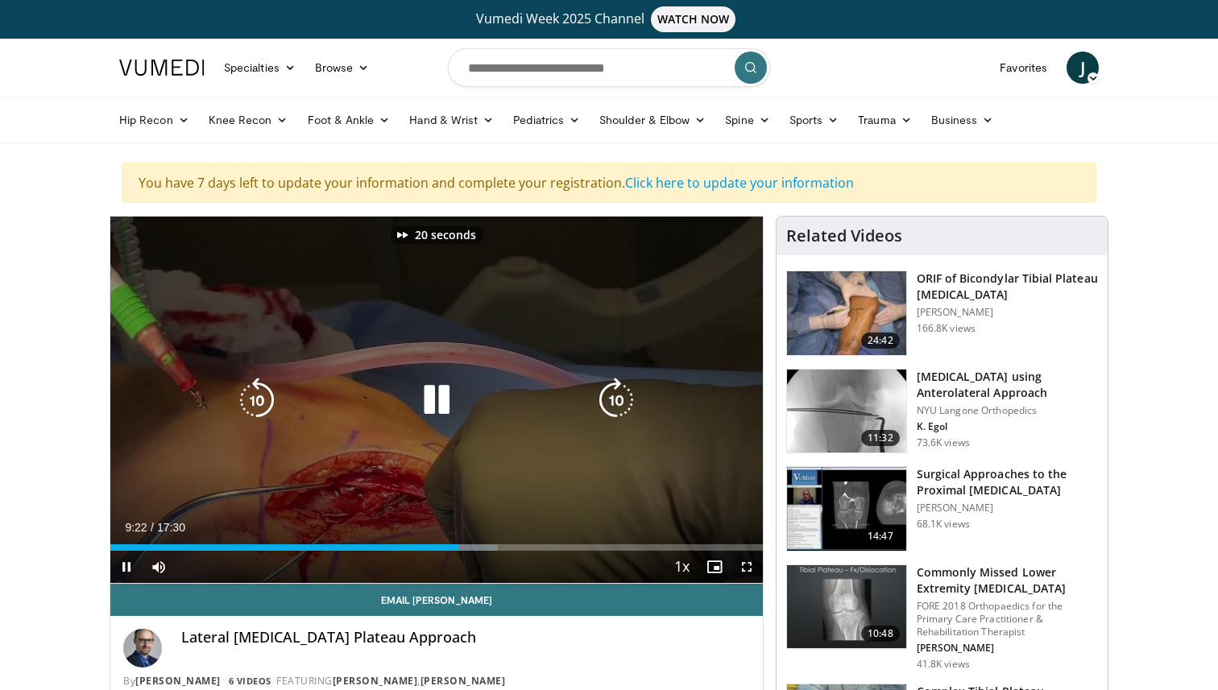
click at [636, 404] on icon "Video Player" at bounding box center [616, 400] width 45 height 45
click at [615, 400] on icon "Video Player" at bounding box center [616, 400] width 45 height 45
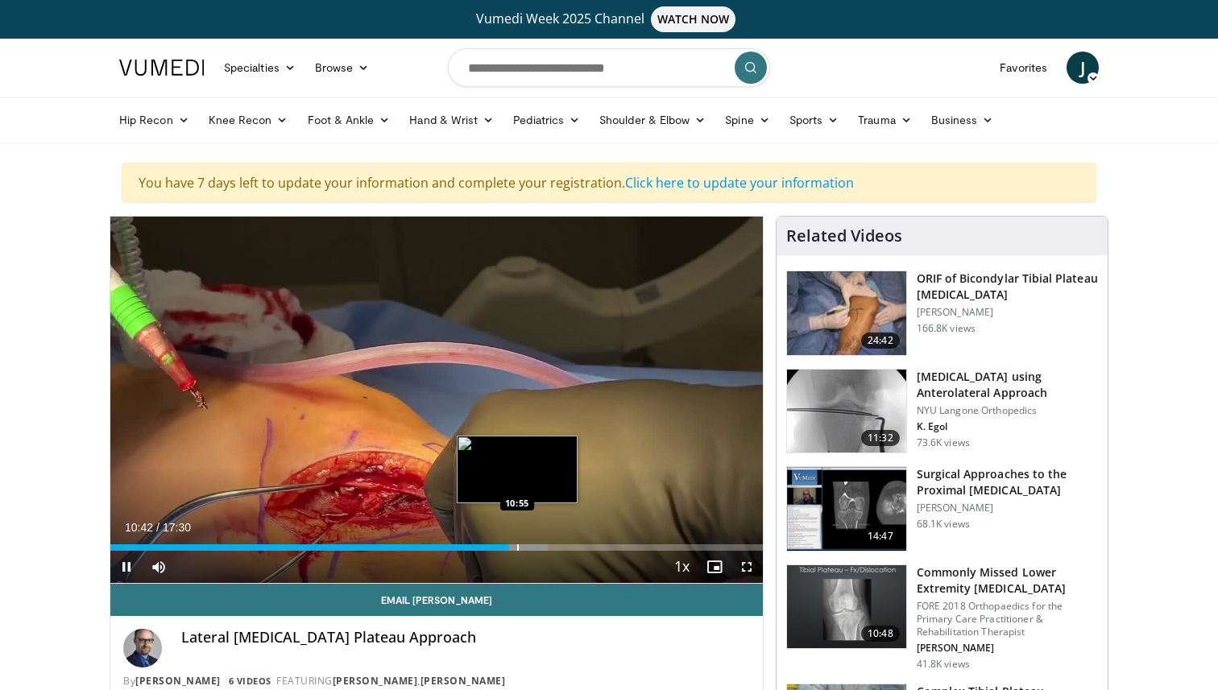
click at [517, 549] on div "Progress Bar" at bounding box center [518, 548] width 2 height 6
click at [525, 549] on div "20 seconds Tap to unmute" at bounding box center [436, 400] width 652 height 367
click at [541, 549] on div "Progress Bar" at bounding box center [542, 548] width 2 height 6
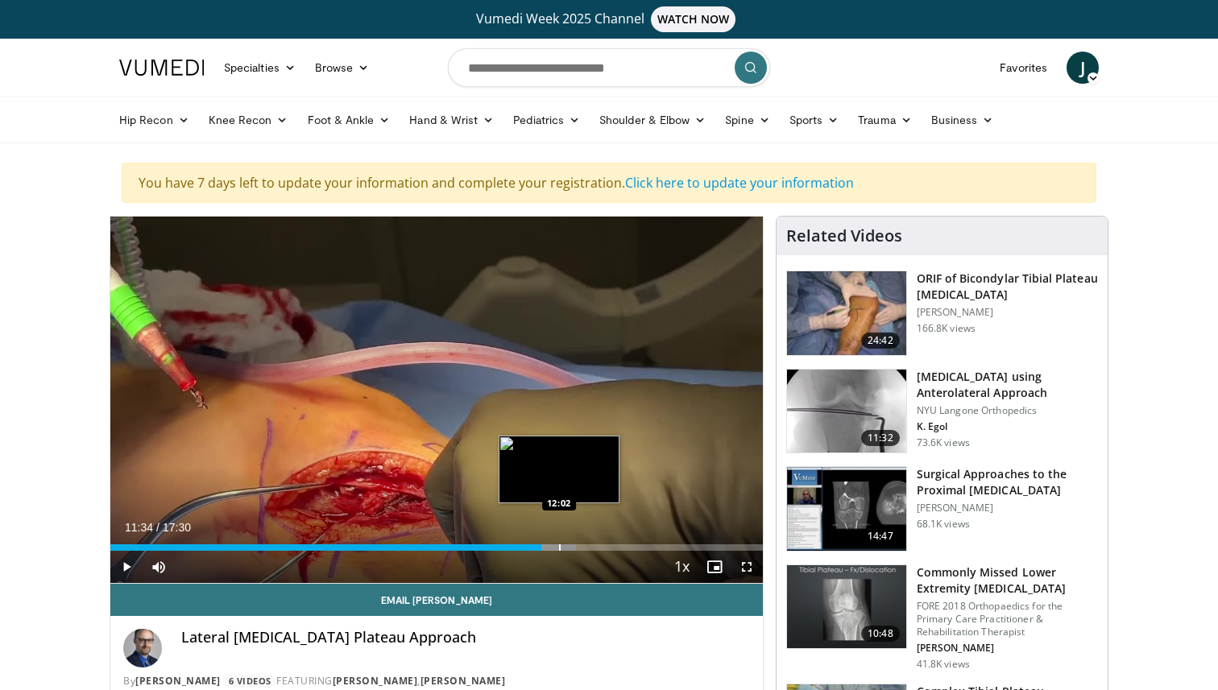
click at [559, 550] on div "Progress Bar" at bounding box center [560, 548] width 2 height 6
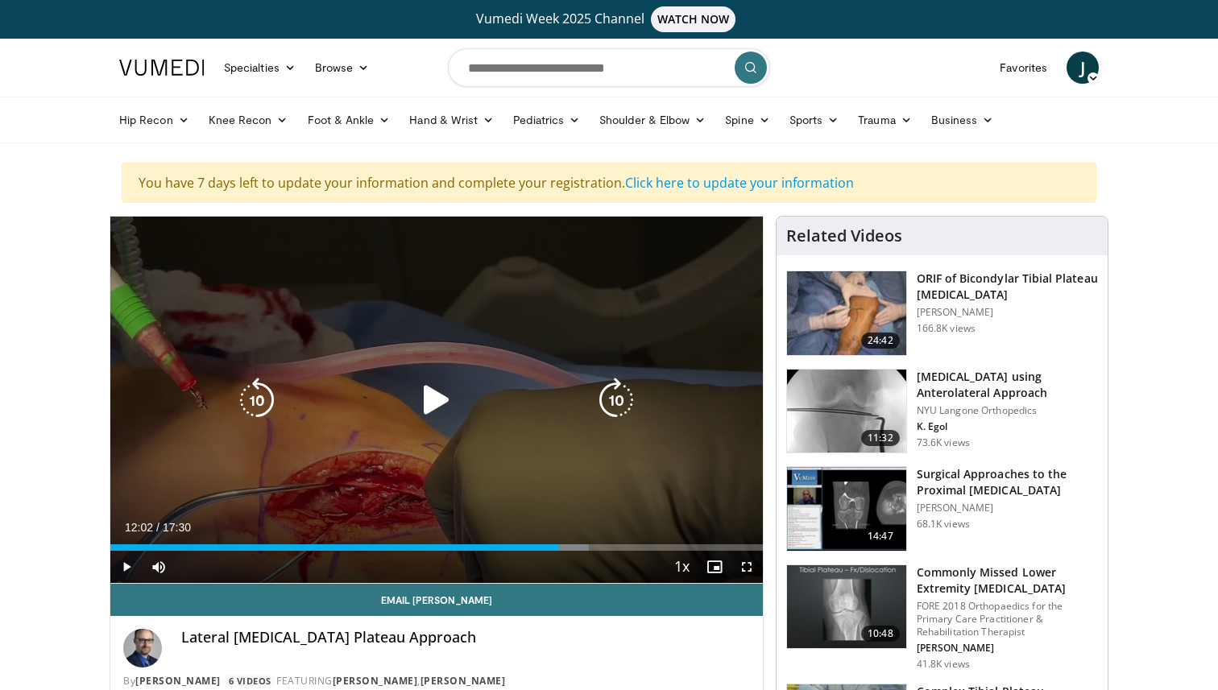
click at [568, 448] on div "20 seconds Tap to unmute" at bounding box center [436, 400] width 652 height 367
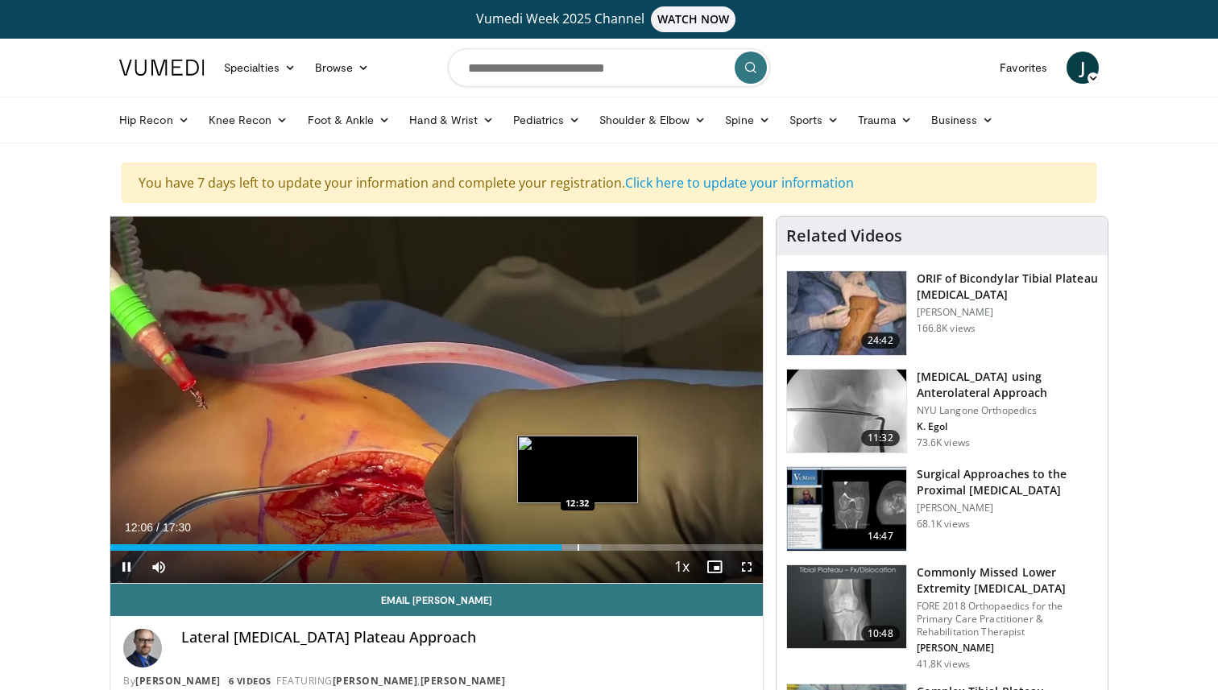
click at [578, 549] on div "Progress Bar" at bounding box center [579, 548] width 2 height 6
click at [590, 549] on div "Progress Bar" at bounding box center [591, 548] width 2 height 6
click at [603, 549] on div "Progress Bar" at bounding box center [604, 548] width 2 height 6
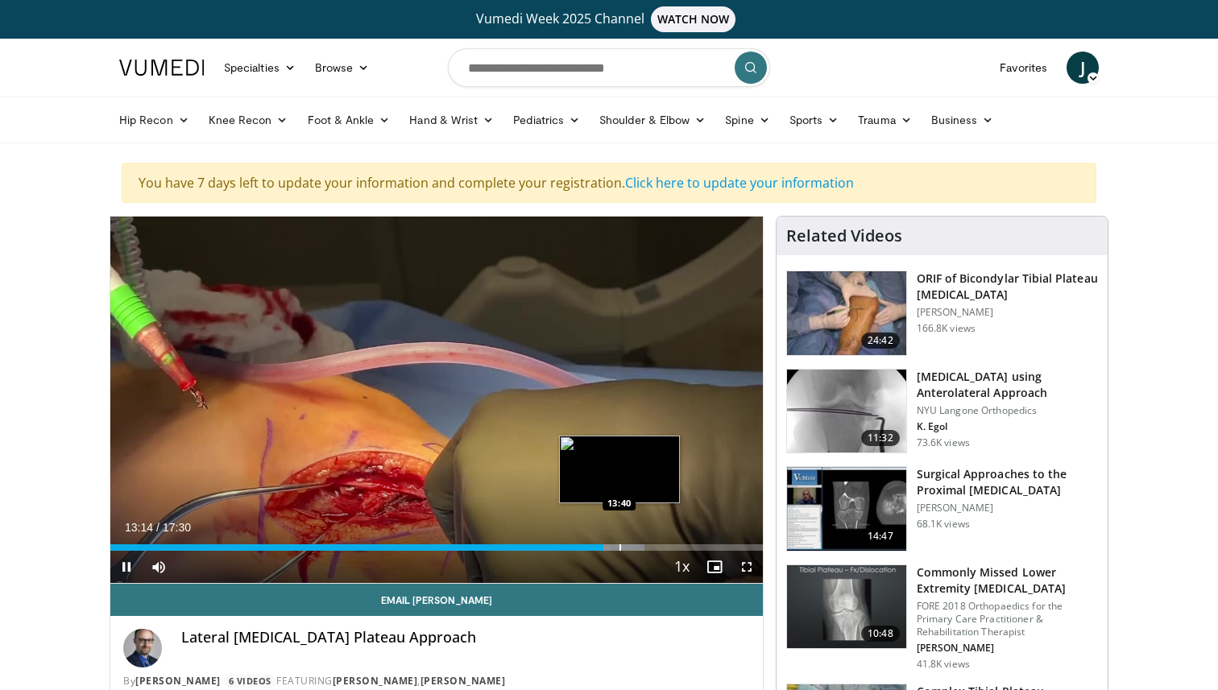
click at [619, 549] on div "Progress Bar" at bounding box center [620, 548] width 2 height 6
click at [629, 549] on div "Progress Bar" at bounding box center [630, 548] width 2 height 6
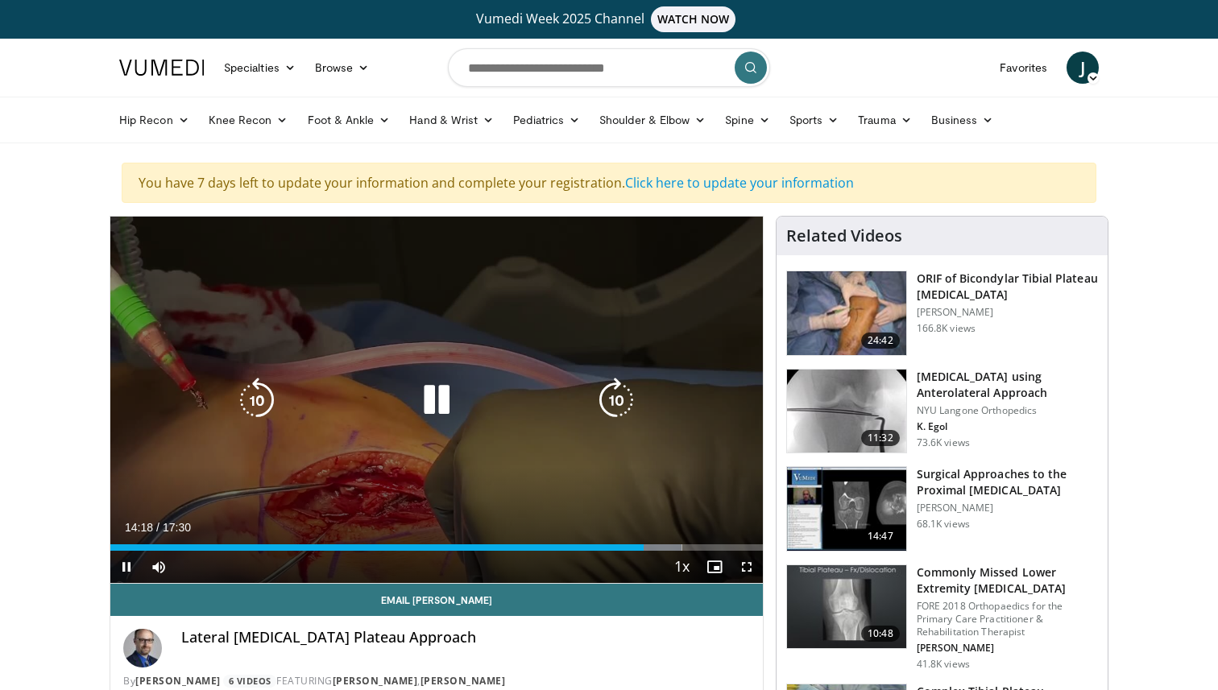
click at [436, 401] on icon "Video Player" at bounding box center [436, 400] width 45 height 45
click at [436, 406] on icon "Video Player" at bounding box center [436, 400] width 45 height 45
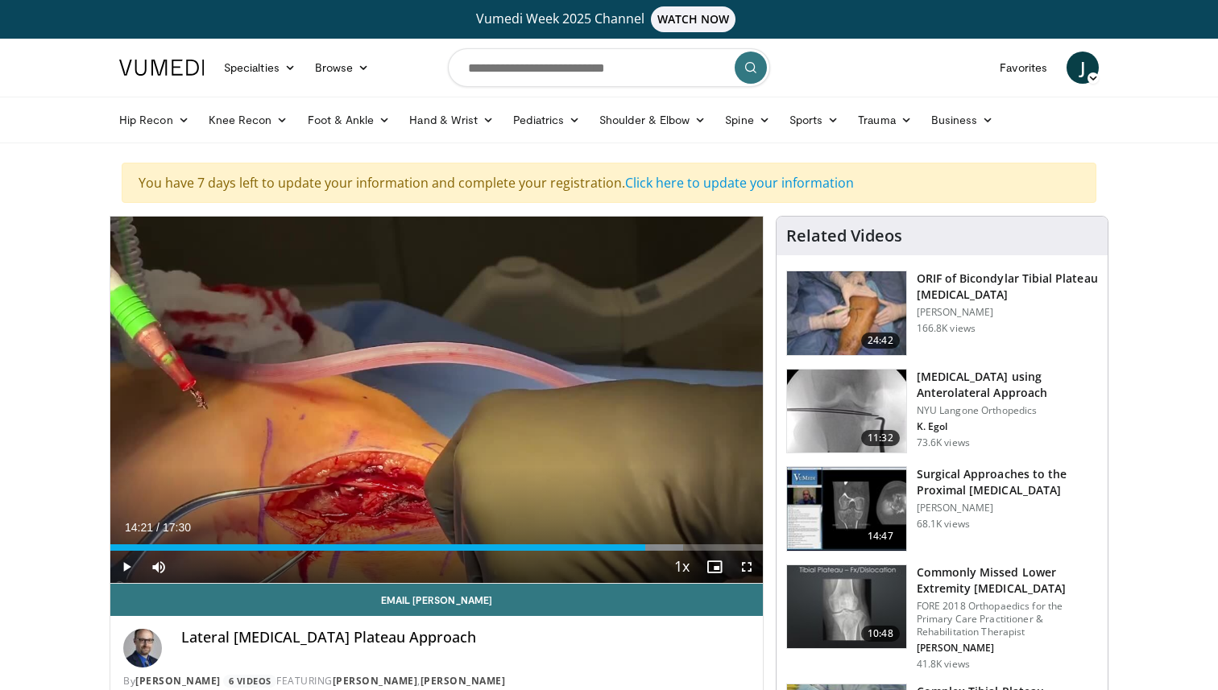
click at [436, 406] on div "20 seconds Tap to unmute" at bounding box center [436, 400] width 652 height 367
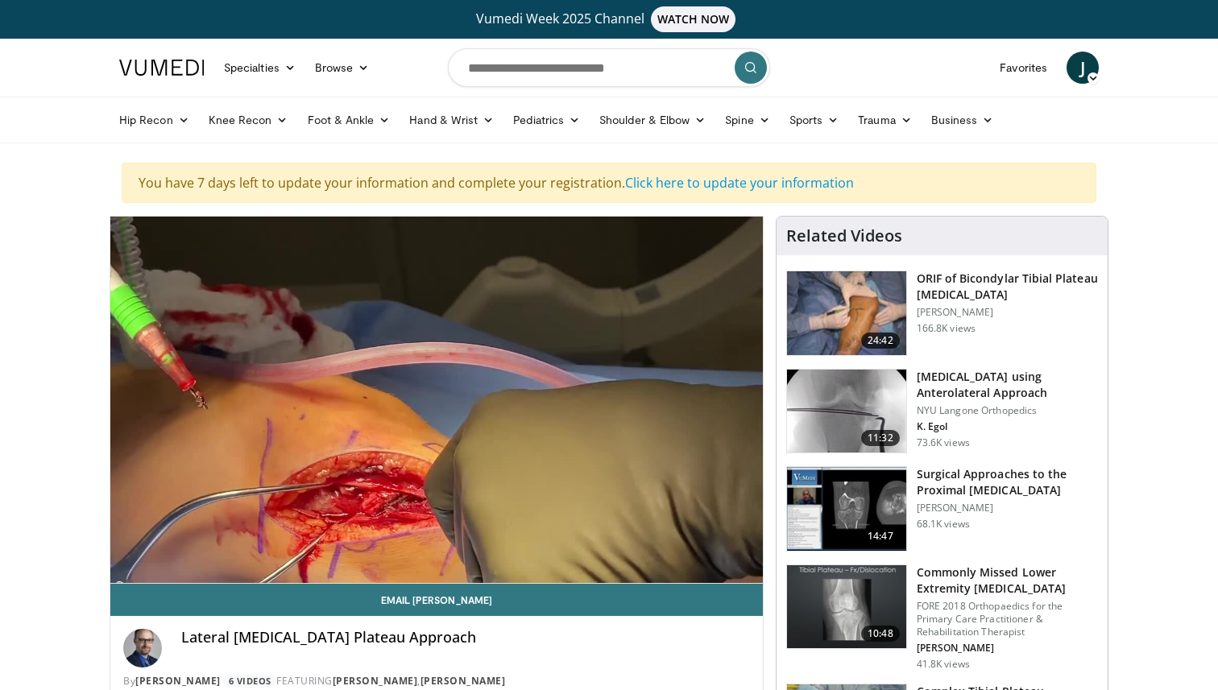
click at [433, 391] on div "20 seconds Tap to unmute" at bounding box center [436, 400] width 652 height 367
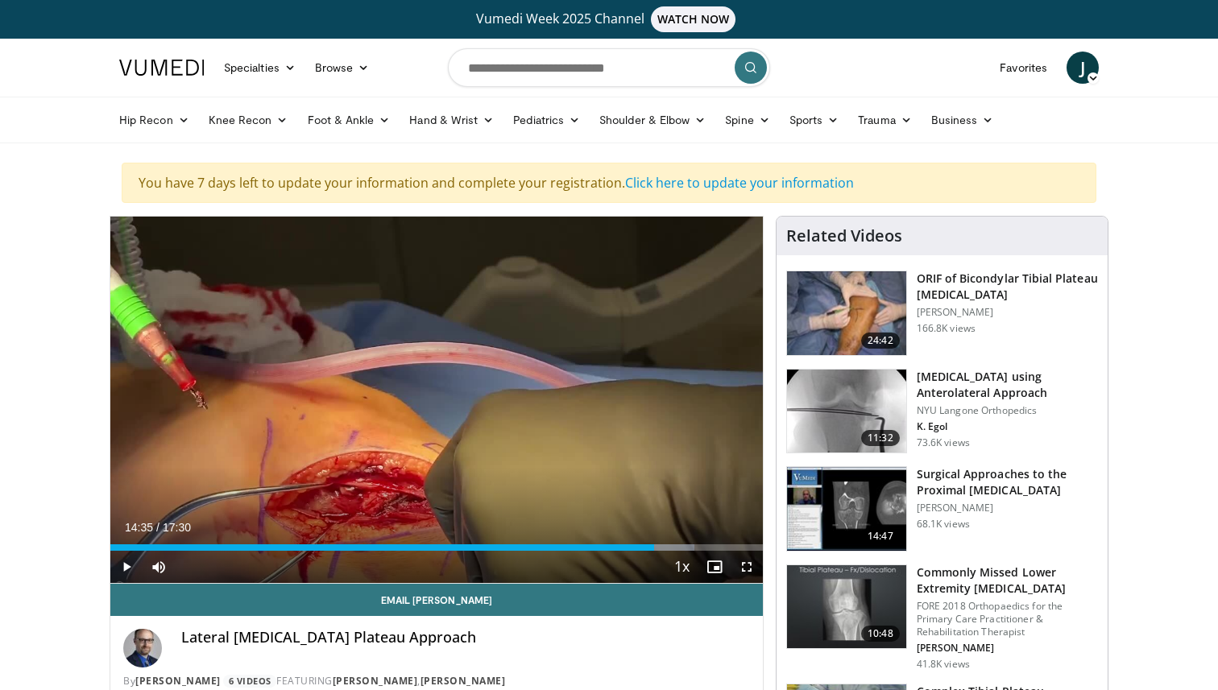
click at [433, 391] on div "20 seconds Tap to unmute" at bounding box center [436, 400] width 652 height 367
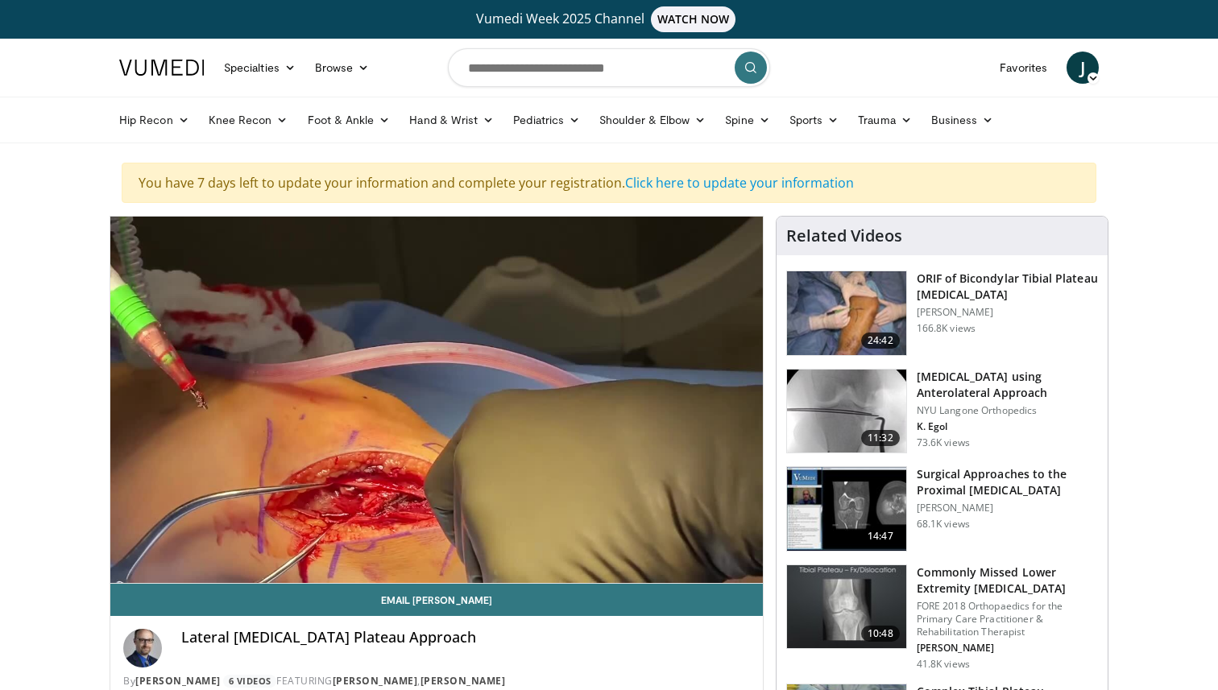
click at [433, 391] on div "20 seconds Tap to unmute" at bounding box center [436, 400] width 652 height 367
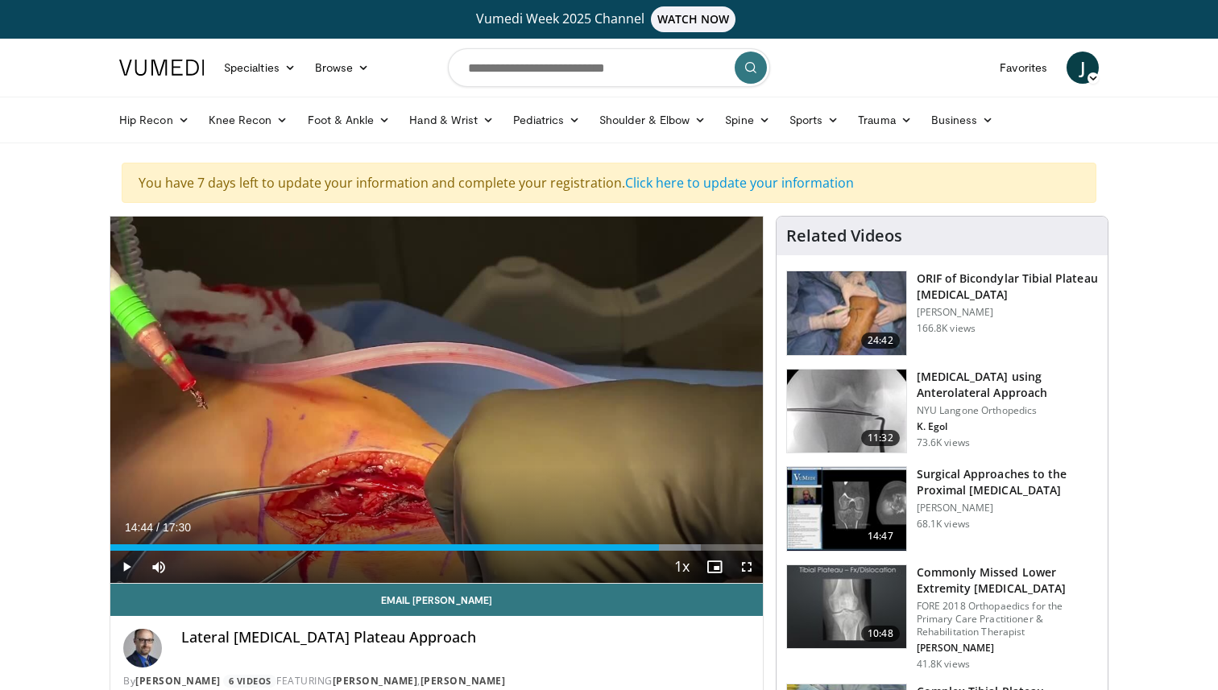
click at [433, 391] on div "20 seconds Tap to unmute" at bounding box center [436, 400] width 652 height 367
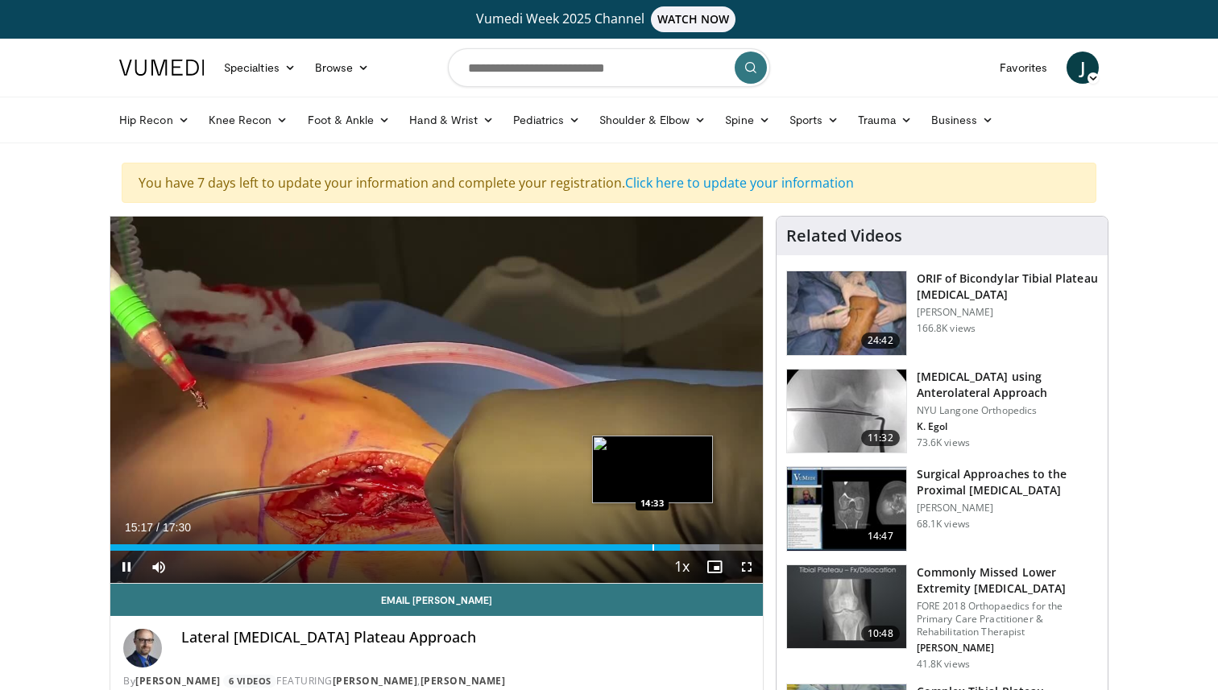
click at [652, 545] on div "Progress Bar" at bounding box center [653, 548] width 2 height 6
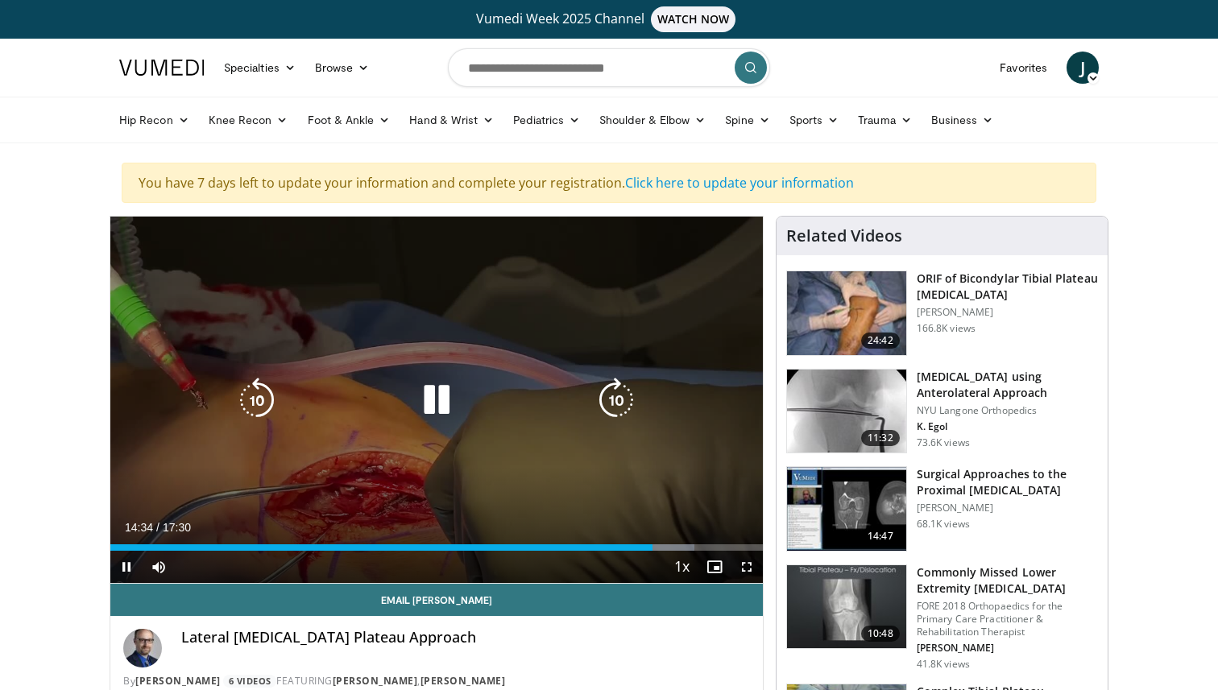
click at [431, 396] on icon "Video Player" at bounding box center [436, 400] width 45 height 45
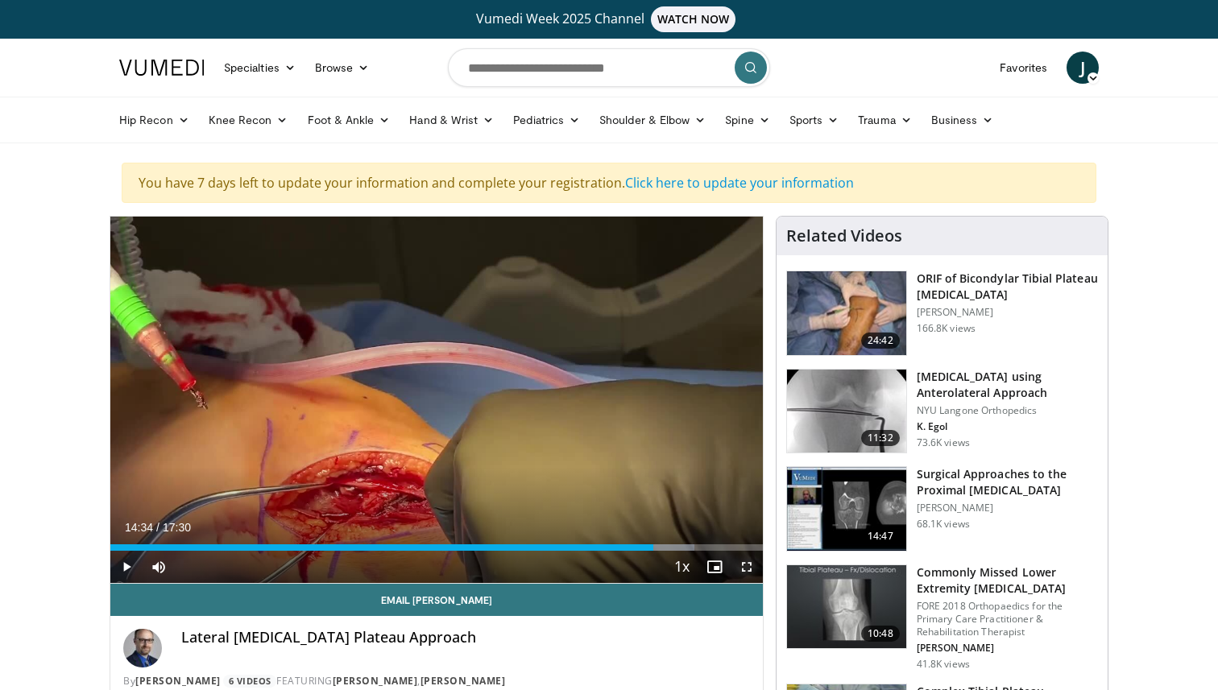
click at [748, 570] on span "Video Player" at bounding box center [747, 567] width 32 height 32
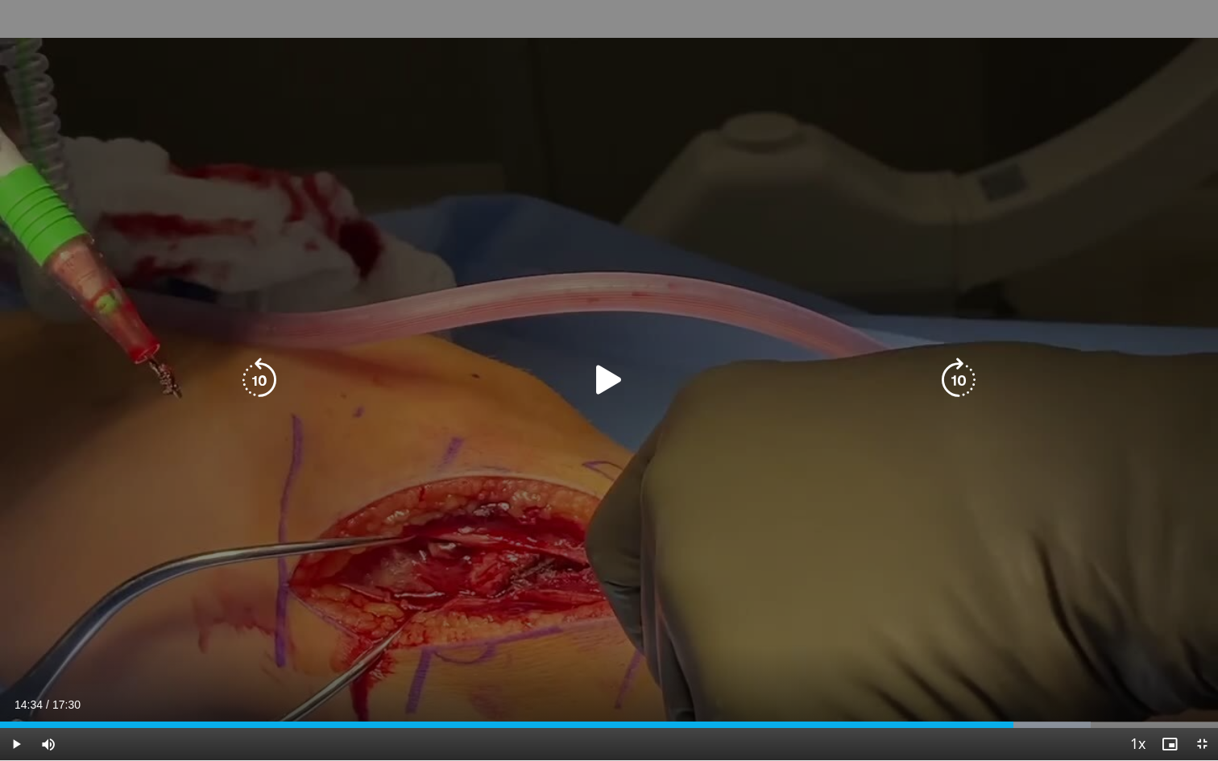
click at [598, 380] on icon "Video Player" at bounding box center [608, 380] width 45 height 45
click at [603, 390] on icon "Video Player" at bounding box center [608, 380] width 45 height 45
click at [260, 379] on icon "Video Player" at bounding box center [259, 380] width 45 height 45
click at [604, 375] on icon "Video Player" at bounding box center [608, 380] width 45 height 45
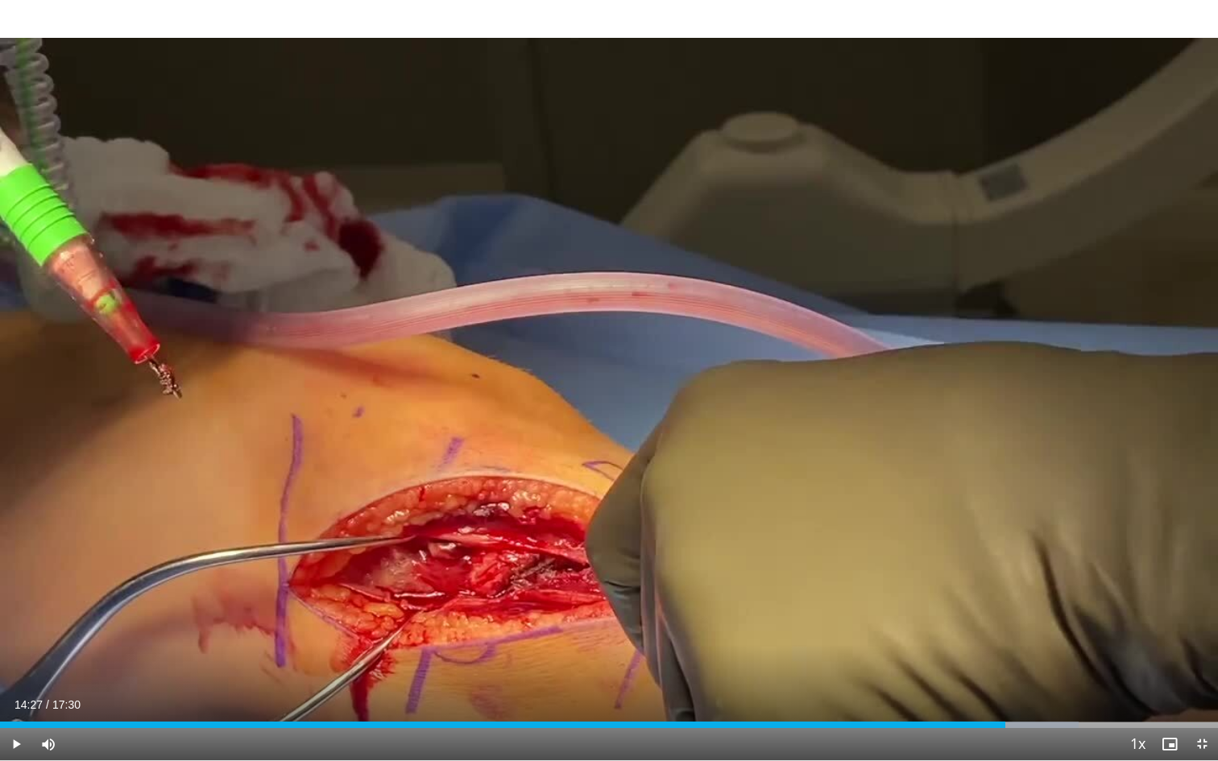
click at [604, 375] on div "10 seconds Tap to unmute" at bounding box center [609, 380] width 1218 height 760
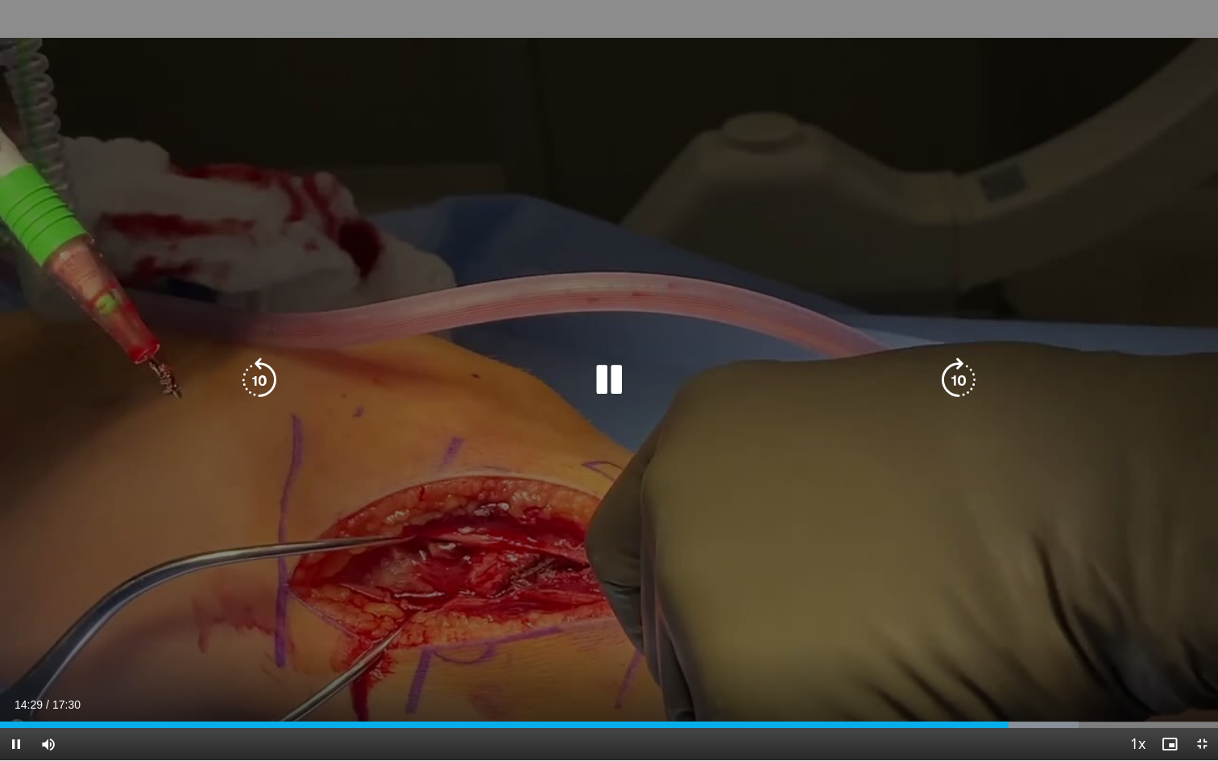
click at [269, 369] on icon "Video Player" at bounding box center [259, 380] width 45 height 45
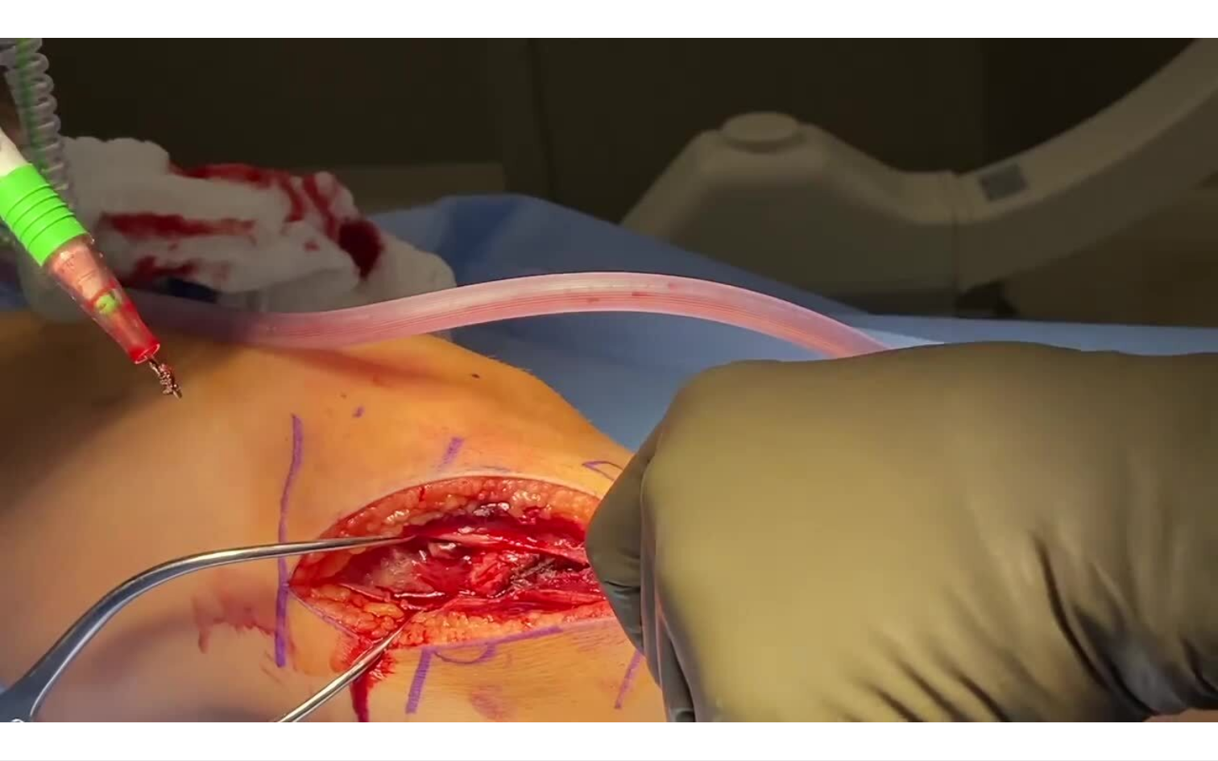
click at [609, 379] on div "10 seconds Tap to unmute" at bounding box center [609, 380] width 1218 height 760
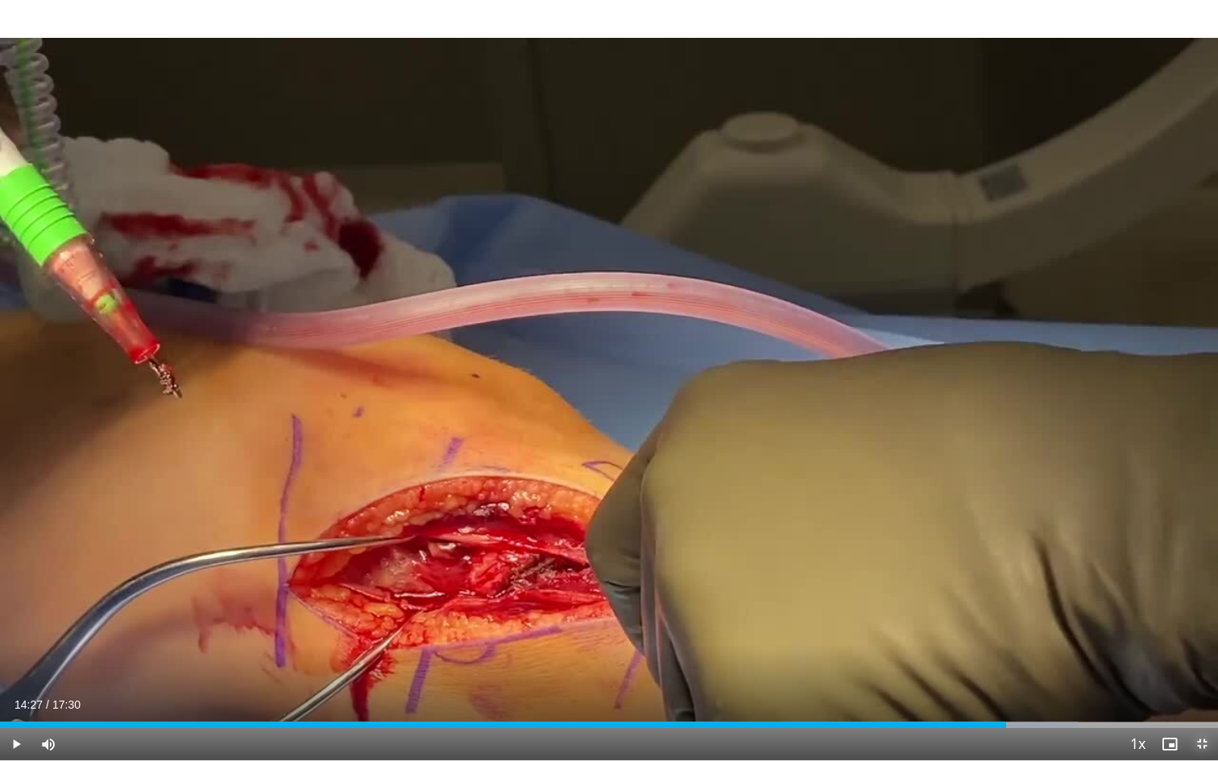
click at [1192, 747] on span "Video Player" at bounding box center [1202, 744] width 32 height 32
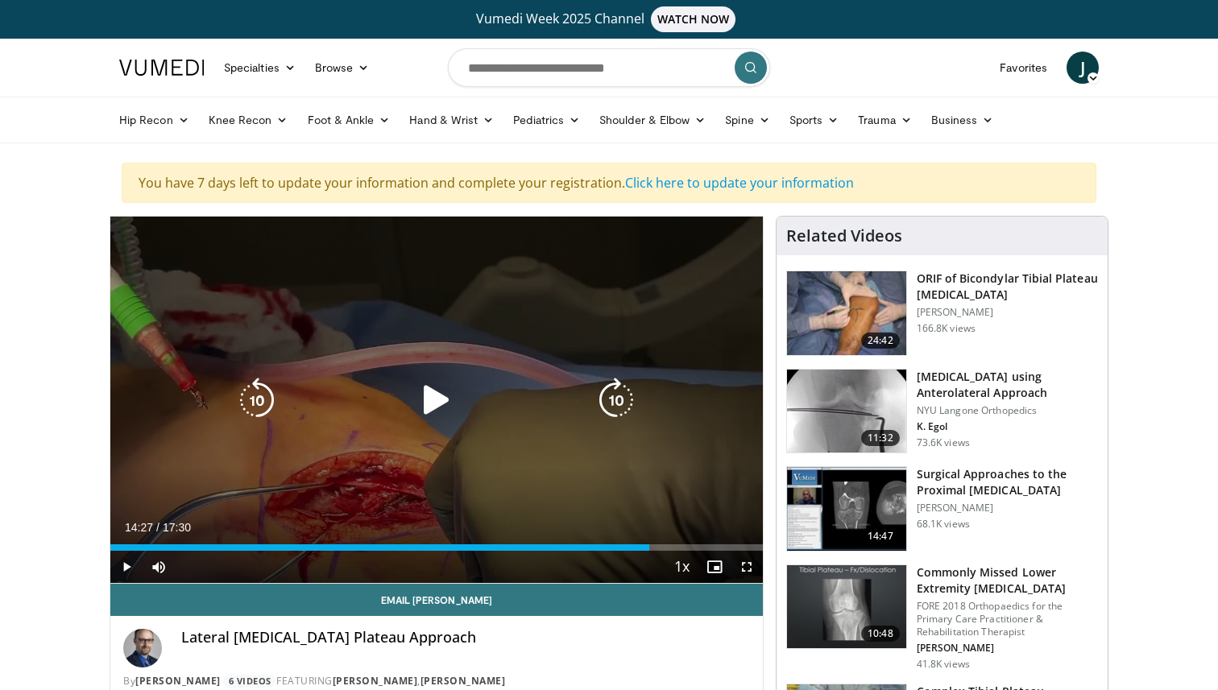
click at [432, 388] on icon "Video Player" at bounding box center [436, 400] width 45 height 45
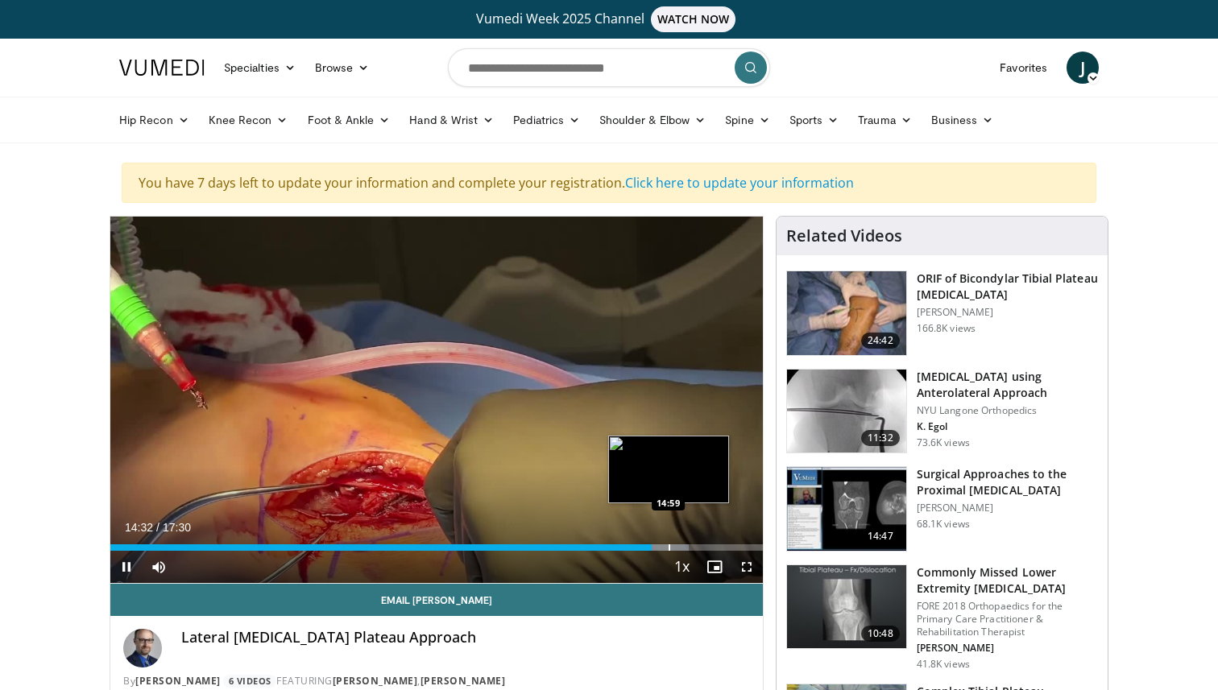
click at [669, 549] on div "Progress Bar" at bounding box center [670, 548] width 2 height 6
click at [681, 549] on div "Progress Bar" at bounding box center [681, 548] width 2 height 6
click at [697, 548] on div "Progress Bar" at bounding box center [698, 548] width 2 height 6
click at [714, 546] on div "Progress Bar" at bounding box center [715, 548] width 2 height 6
click at [725, 546] on div "Progress Bar" at bounding box center [726, 548] width 2 height 6
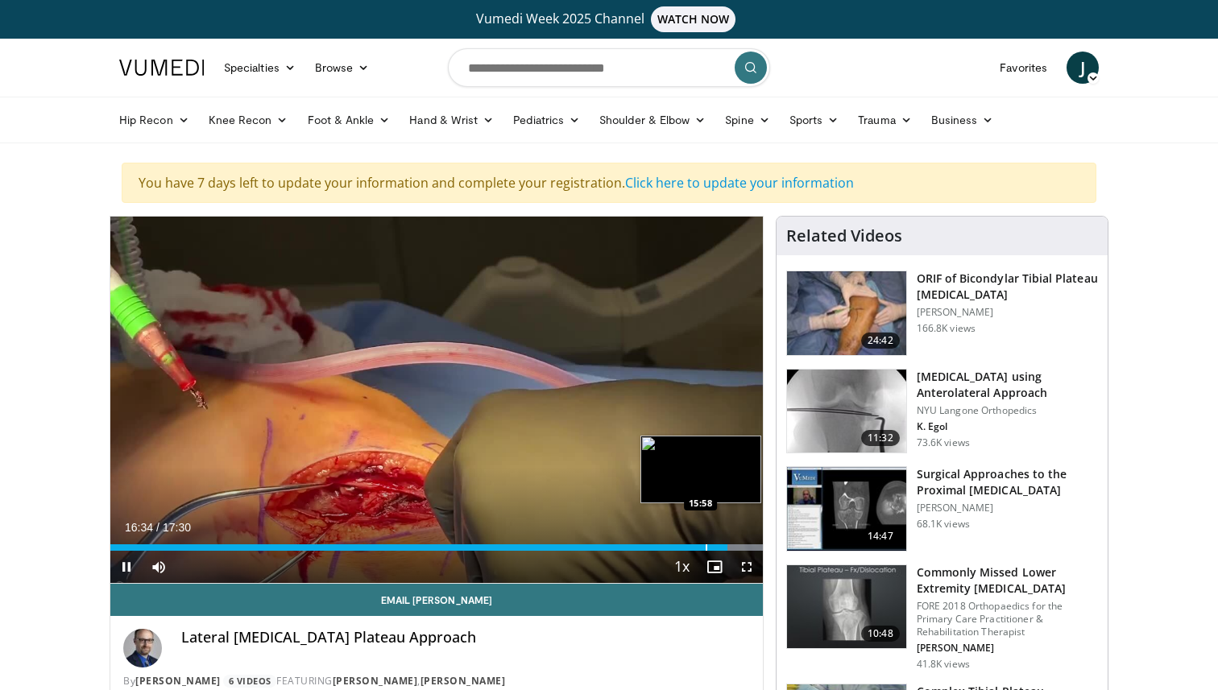
click at [706, 544] on div "Loaded : 100.00% 16:34 15:58" at bounding box center [436, 543] width 652 height 15
click at [752, 566] on span "Video Player" at bounding box center [747, 567] width 32 height 32
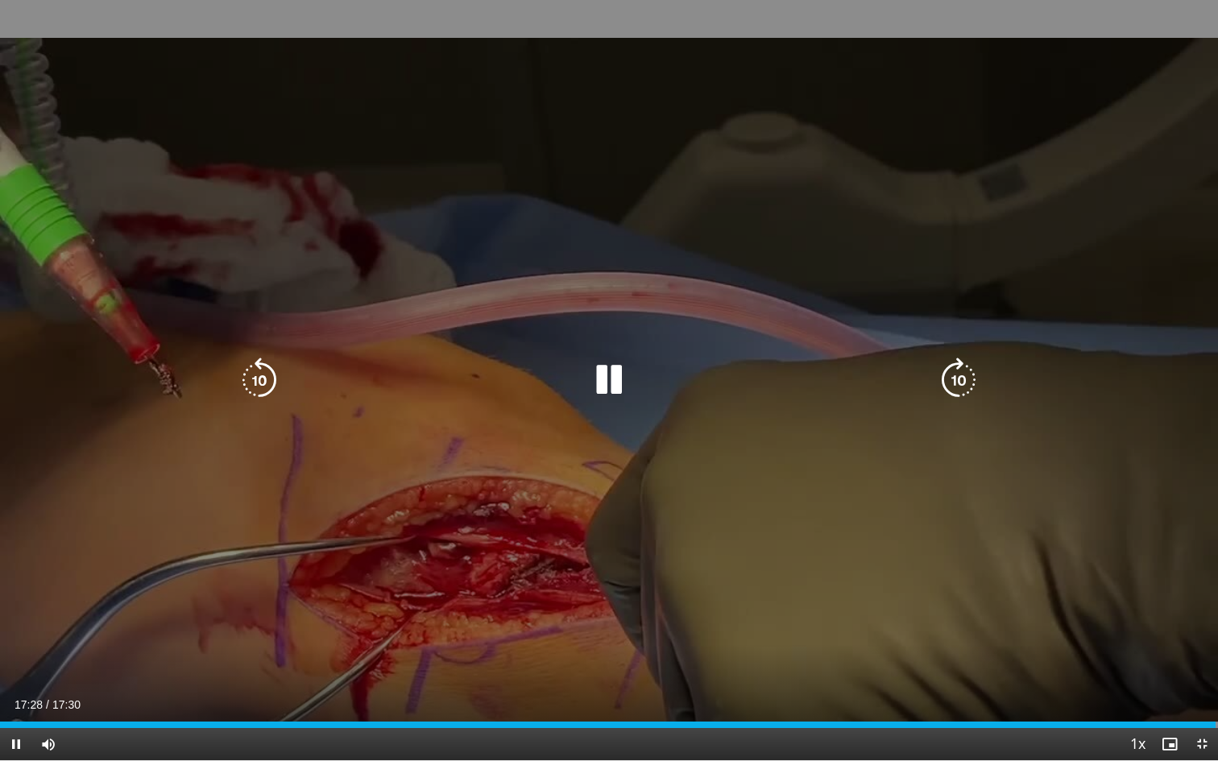
click at [614, 406] on div "10 seconds Tap to unmute" at bounding box center [609, 380] width 1218 height 760
click at [607, 380] on icon "Video Player" at bounding box center [608, 380] width 45 height 45
click at [611, 381] on icon "Video Player" at bounding box center [608, 380] width 45 height 45
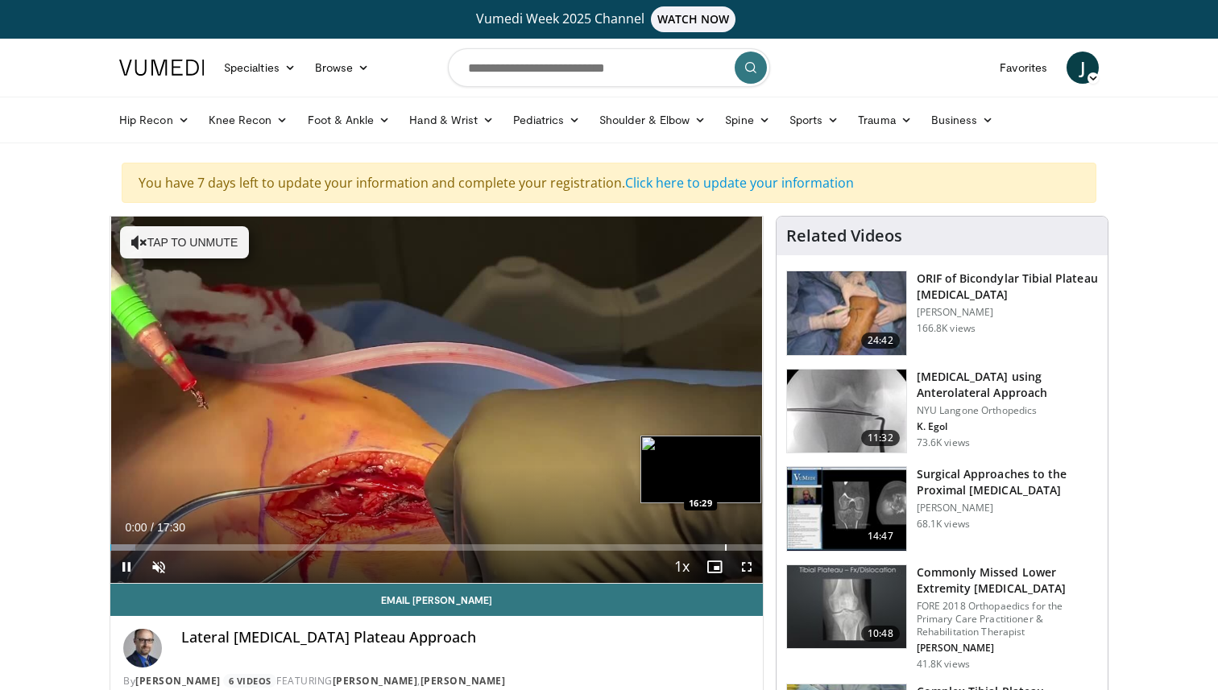
click at [725, 545] on div "Progress Bar" at bounding box center [726, 548] width 2 height 6
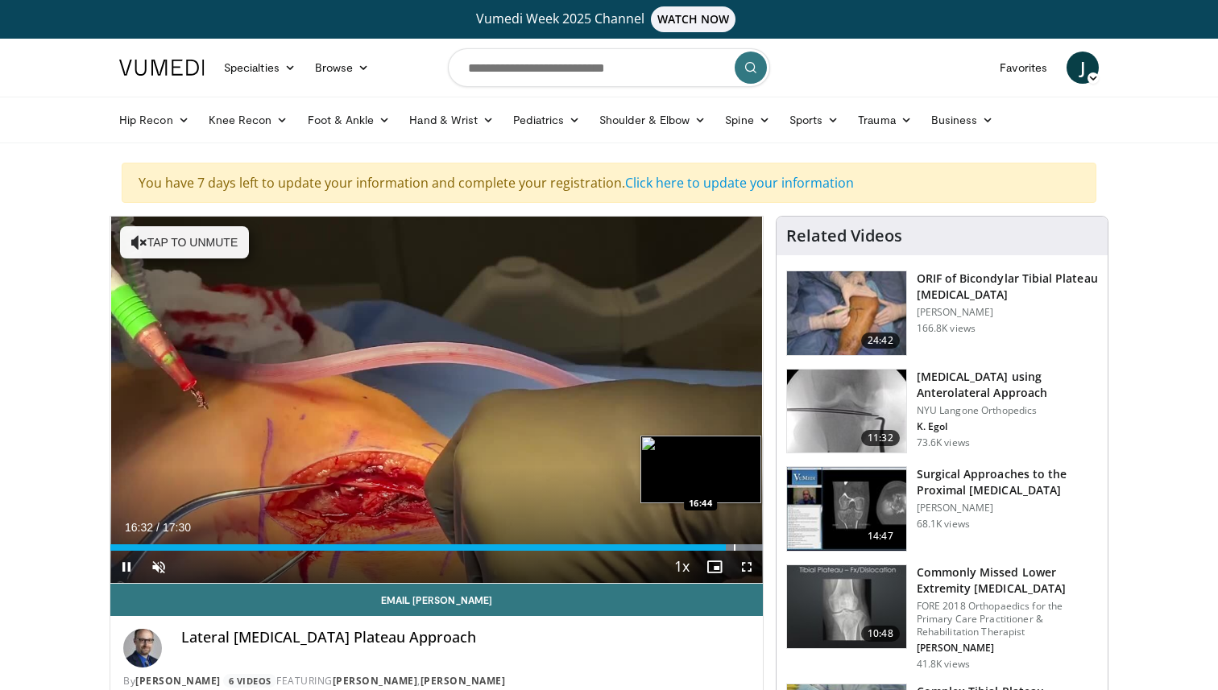
click at [734, 549] on div "Progress Bar" at bounding box center [735, 548] width 2 height 6
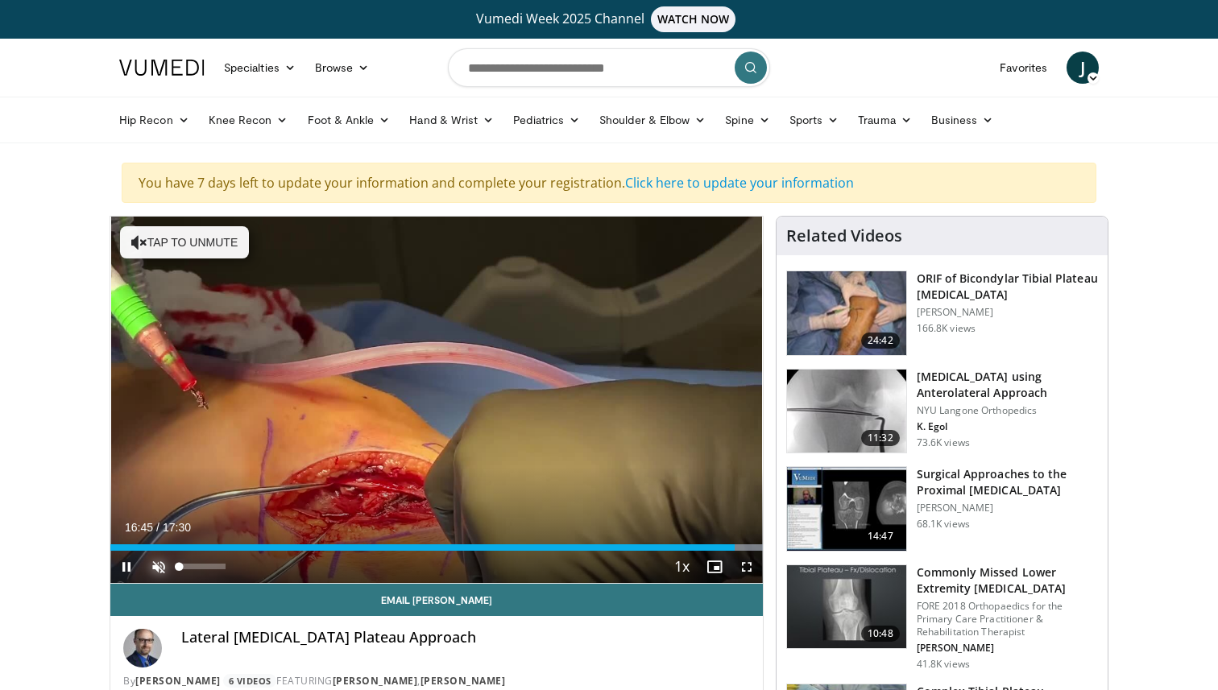
click at [166, 571] on span "Video Player" at bounding box center [159, 567] width 32 height 32
click at [755, 571] on span "Video Player" at bounding box center [747, 567] width 32 height 32
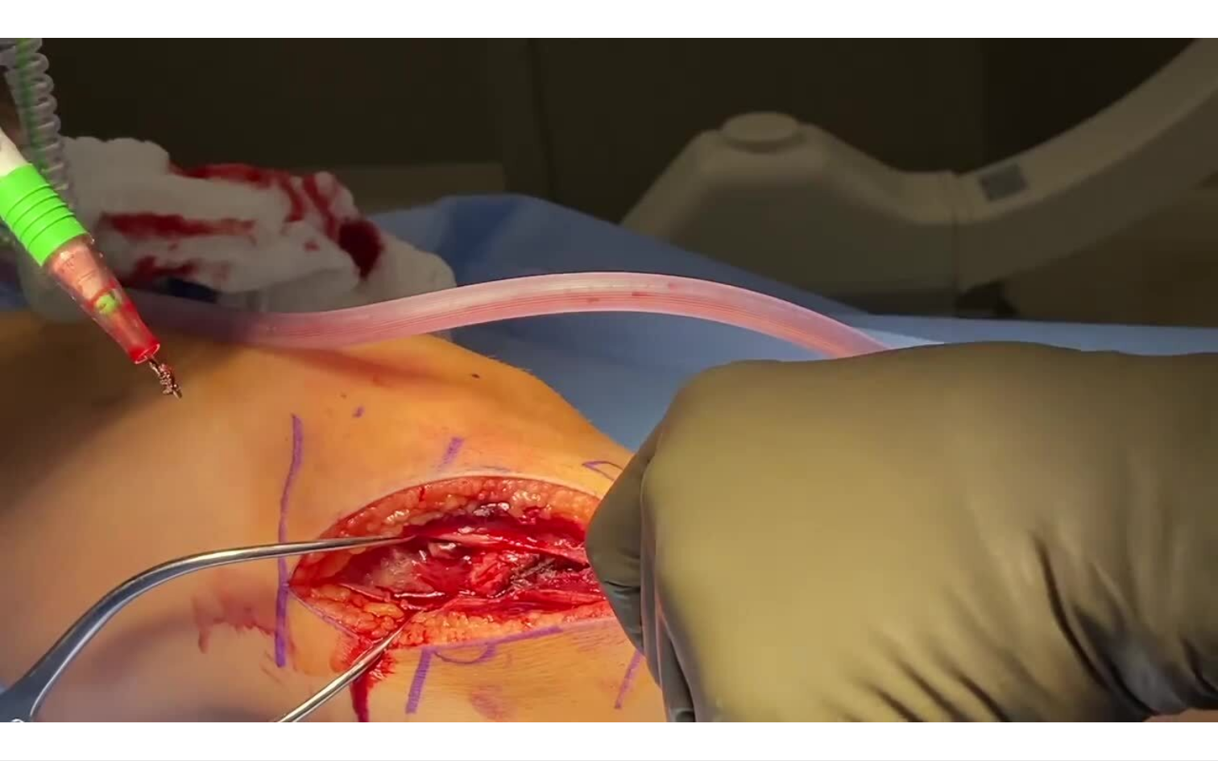
click at [611, 375] on div "10 seconds Tap to unmute" at bounding box center [609, 380] width 1218 height 760
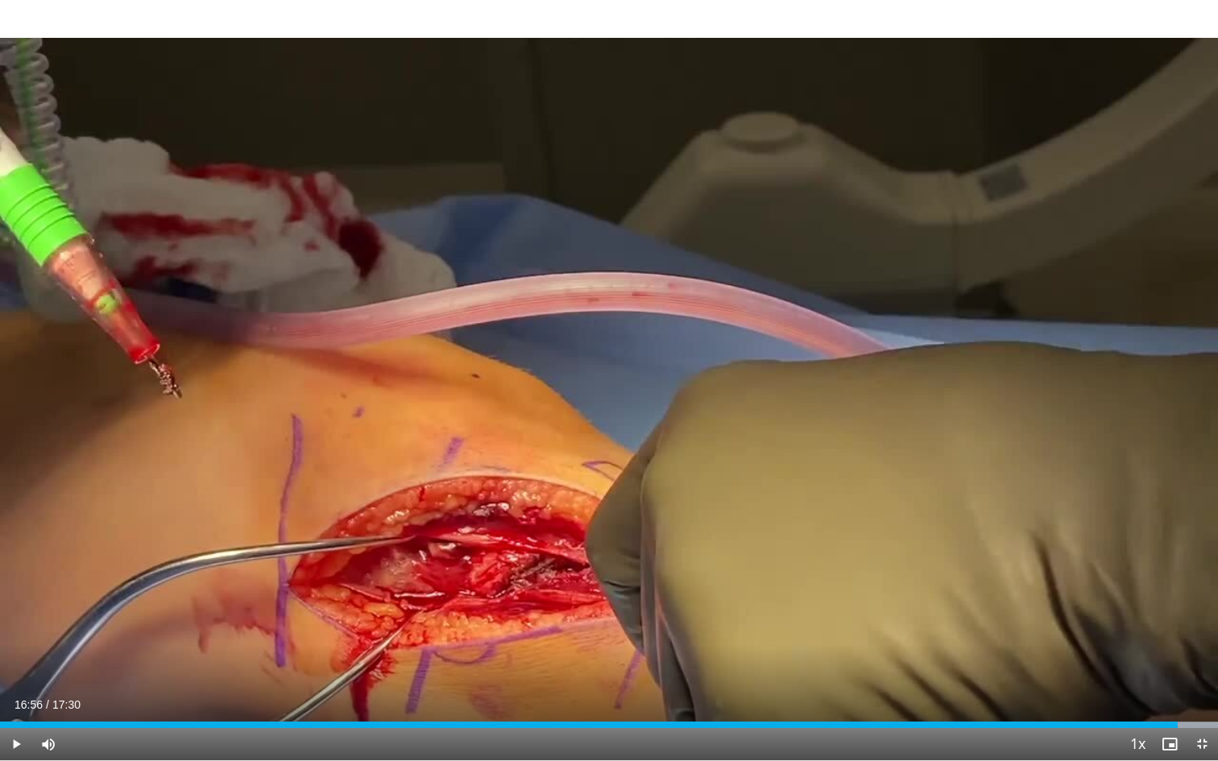
click at [611, 375] on div "10 seconds Tap to unmute" at bounding box center [609, 380] width 1218 height 760
click at [1198, 690] on span "Video Player" at bounding box center [1202, 744] width 32 height 32
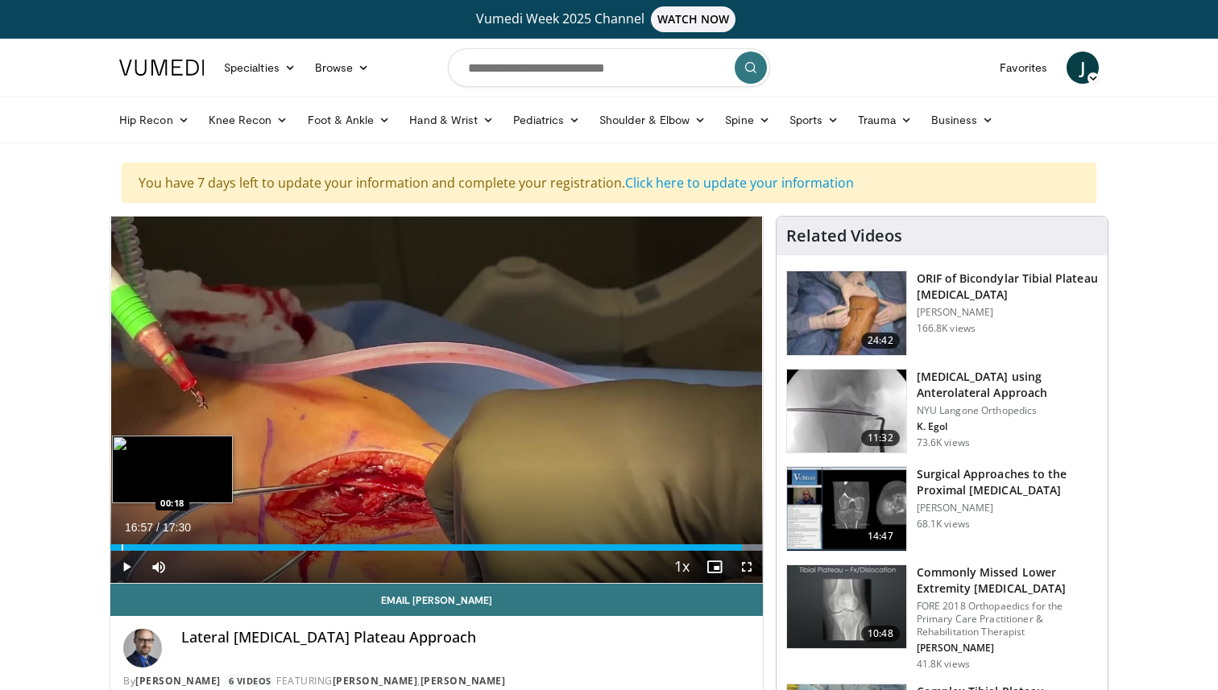
click at [122, 540] on div "Loaded : 100.00% 16:57 00:18" at bounding box center [436, 543] width 652 height 15
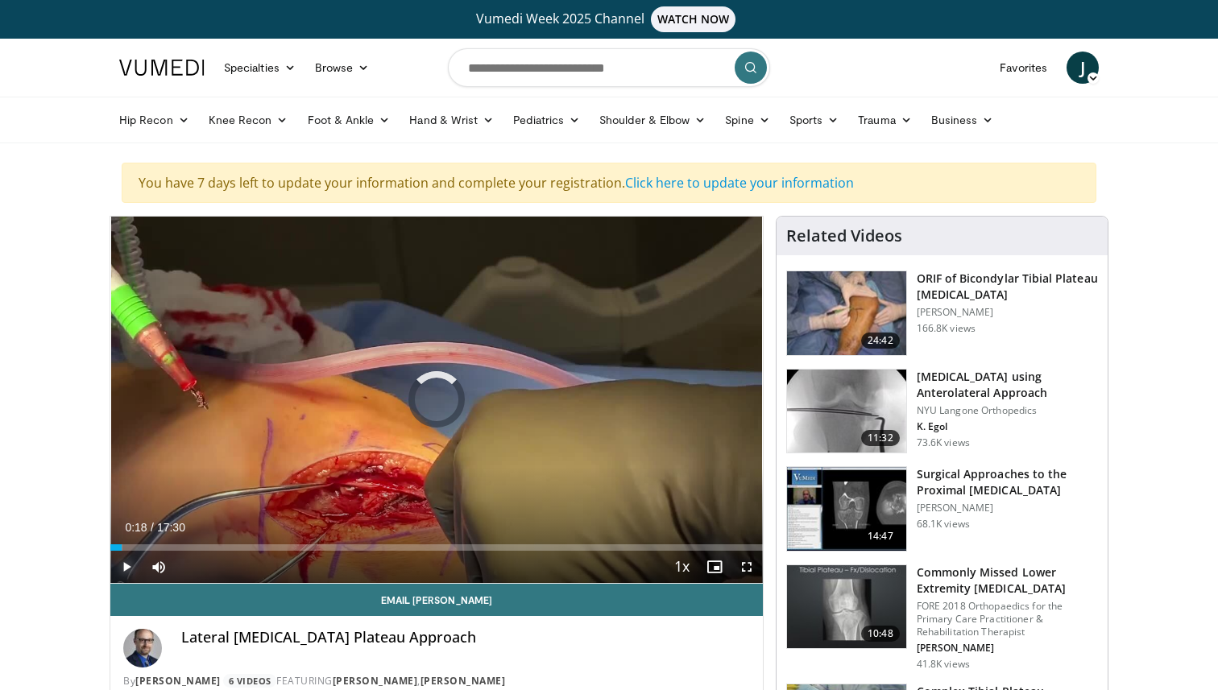
click at [126, 568] on span "Video Player" at bounding box center [126, 567] width 32 height 32
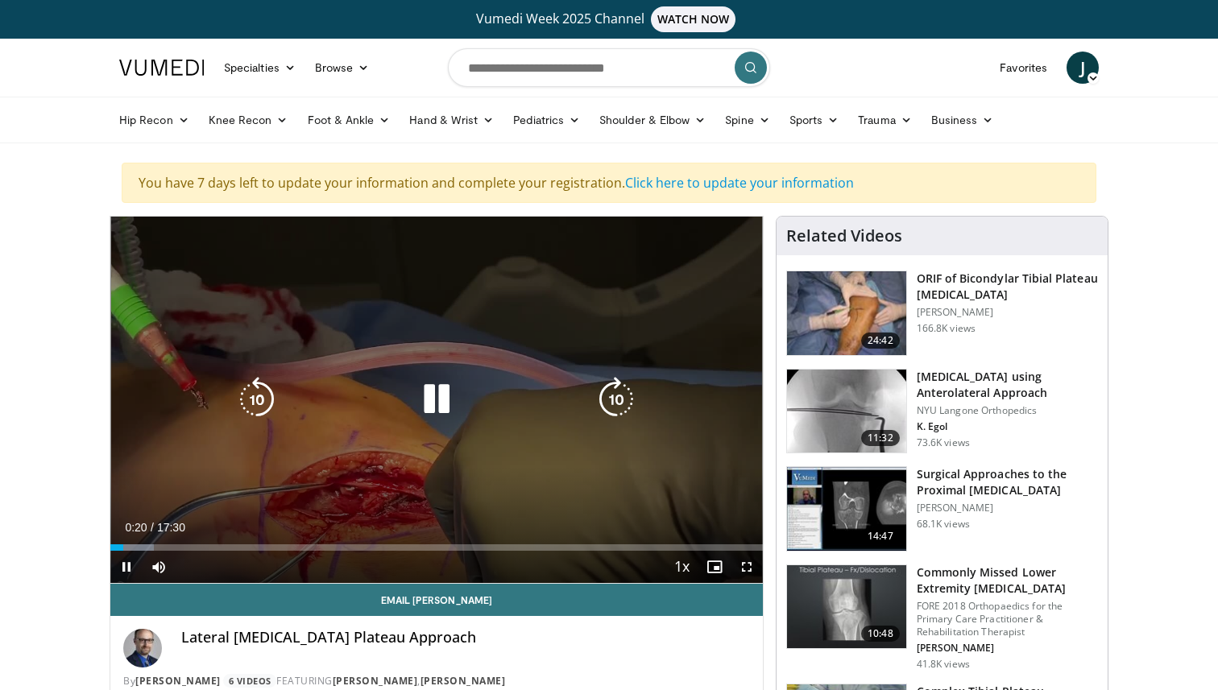
click at [442, 398] on icon "Video Player" at bounding box center [436, 399] width 45 height 45
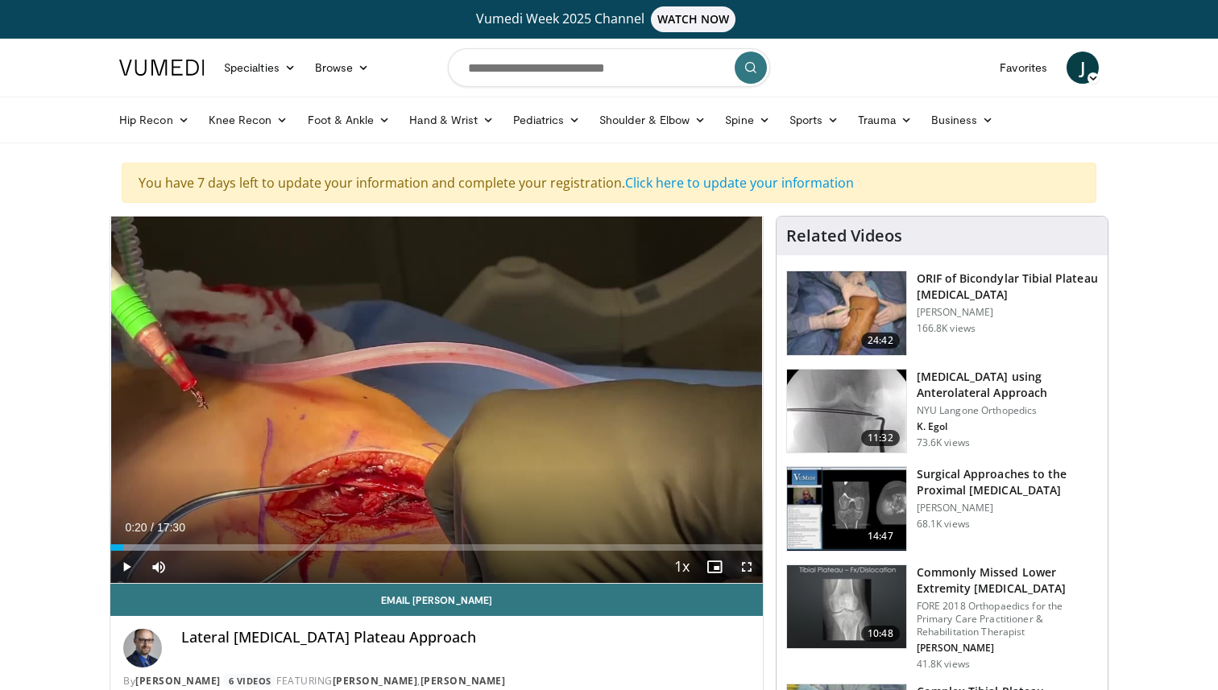
click at [750, 572] on span "Video Player" at bounding box center [747, 567] width 32 height 32
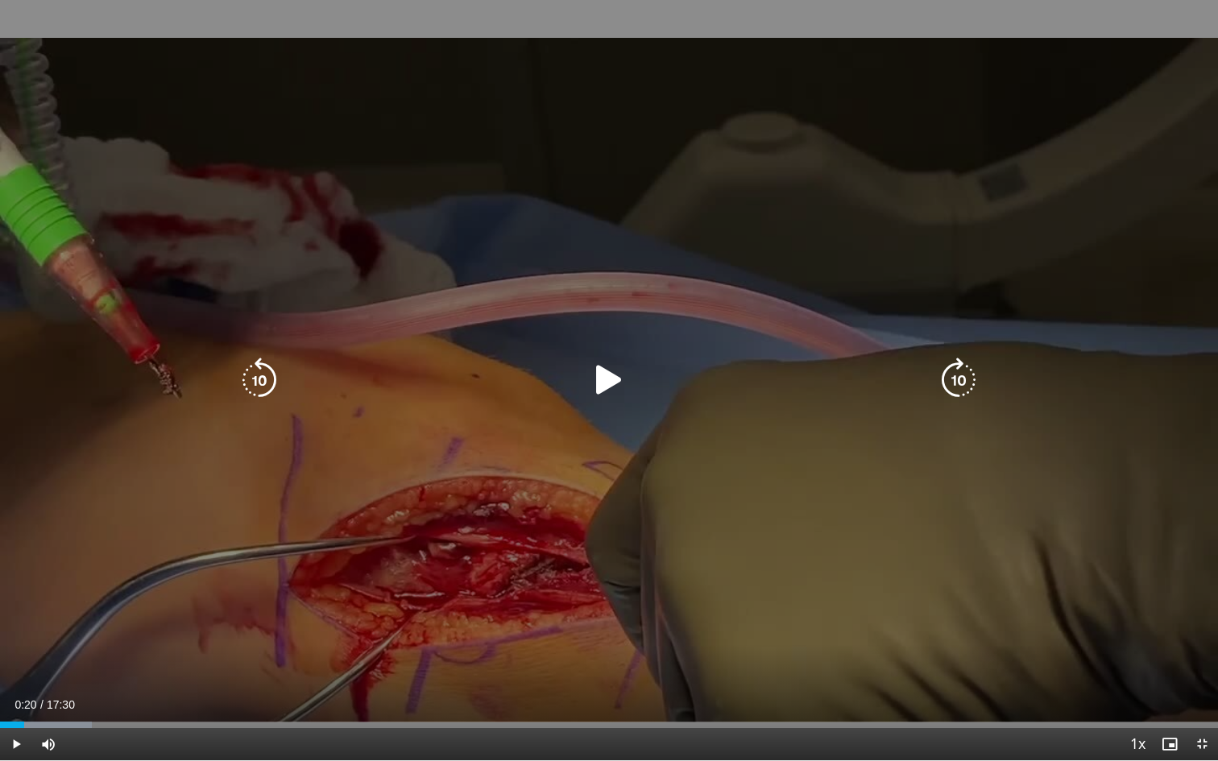
click at [641, 280] on div "10 seconds Tap to unmute" at bounding box center [609, 380] width 1218 height 760
click at [614, 376] on icon "Video Player" at bounding box center [608, 380] width 45 height 45
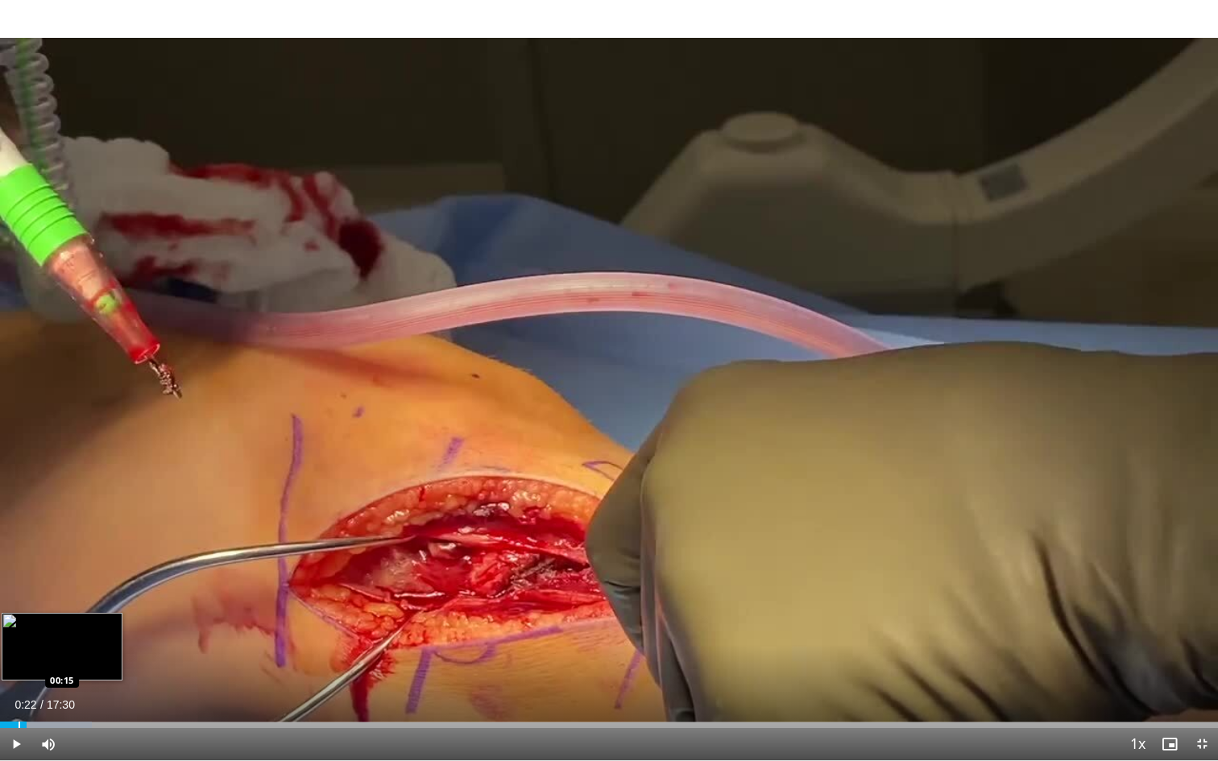
click at [19, 690] on div "Progress Bar" at bounding box center [20, 725] width 2 height 6
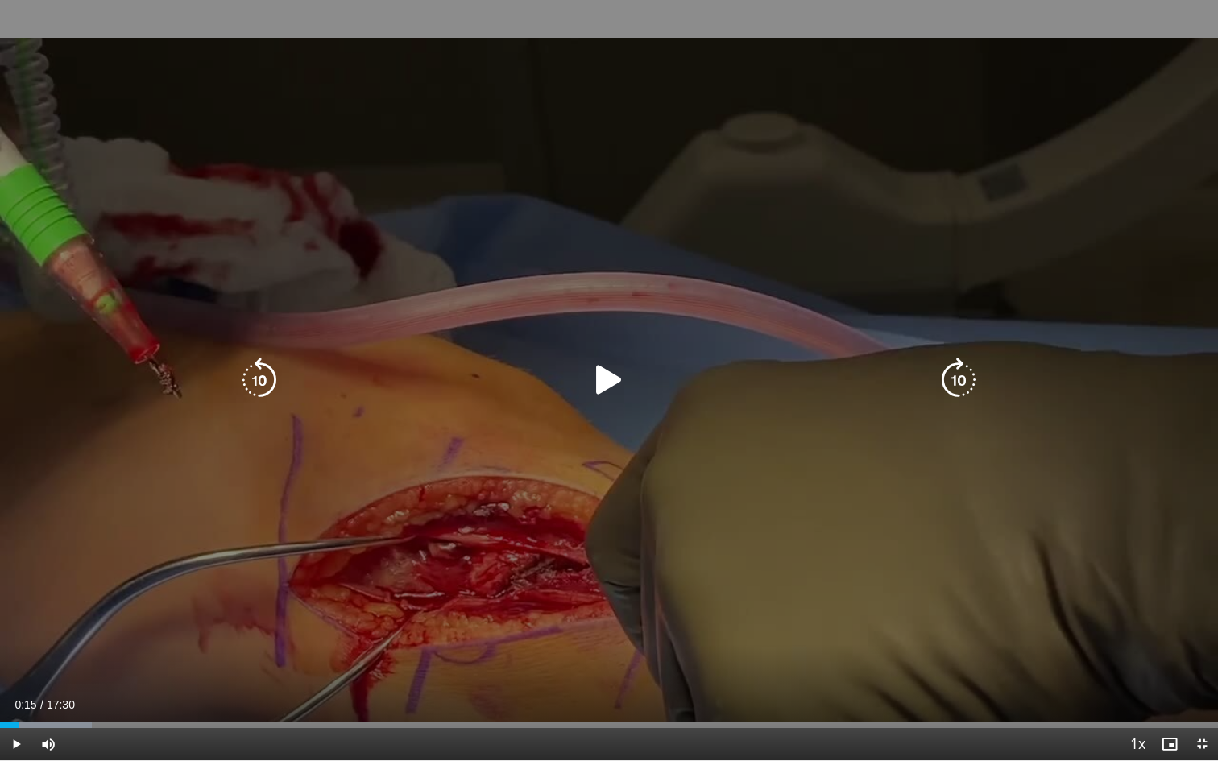
click at [595, 384] on icon "Video Player" at bounding box center [608, 380] width 45 height 45
click at [595, 384] on div "10 seconds Tap to unmute" at bounding box center [609, 380] width 1218 height 760
